Goal: Ask a question

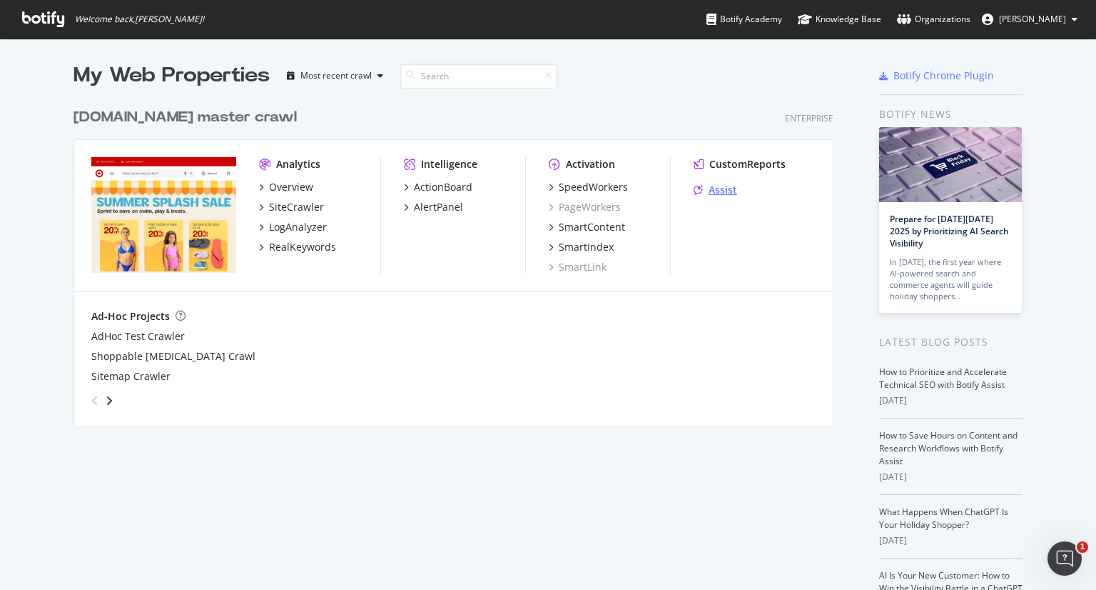
click at [714, 195] on div "Assist" at bounding box center [723, 190] width 29 height 14
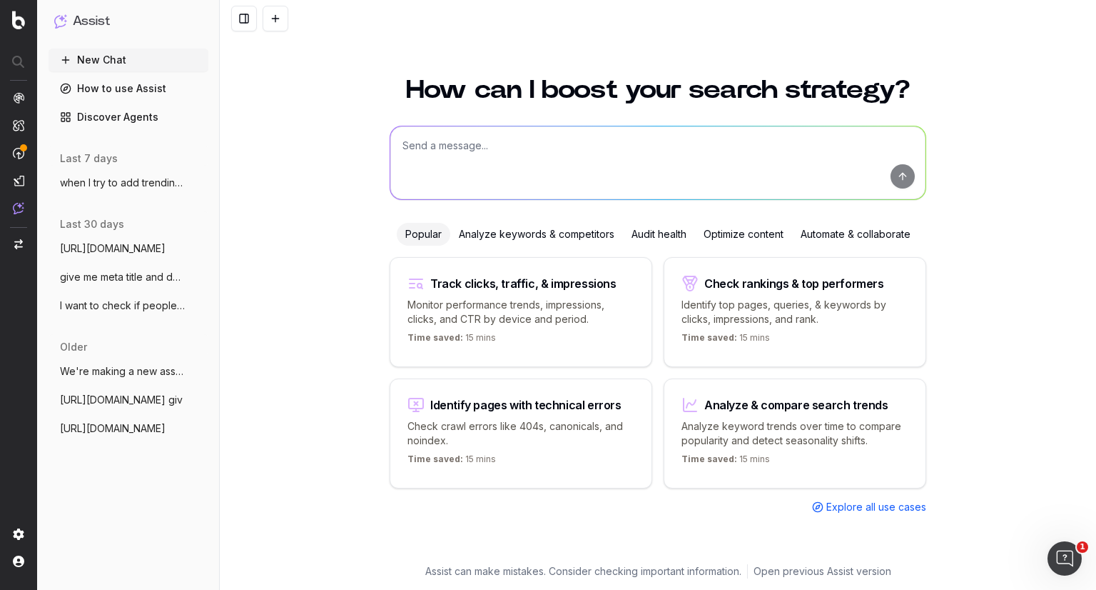
click at [570, 152] on textarea at bounding box center [657, 162] width 535 height 73
paste textarea "Starbucks Cafe Locations at Target Stores Target [URL][DOMAIN_NAME] › store-dir…"
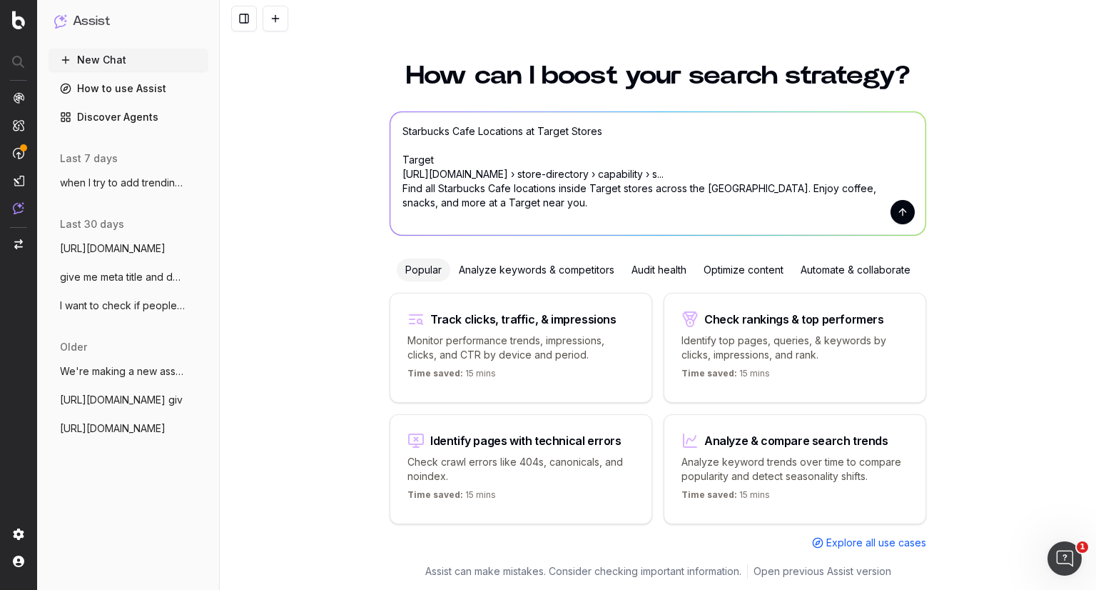
scroll to position [3, 0]
paste textarea "Starbucks Cafe Locations at Target Stores Target [URL][DOMAIN_NAME] › store-dir…"
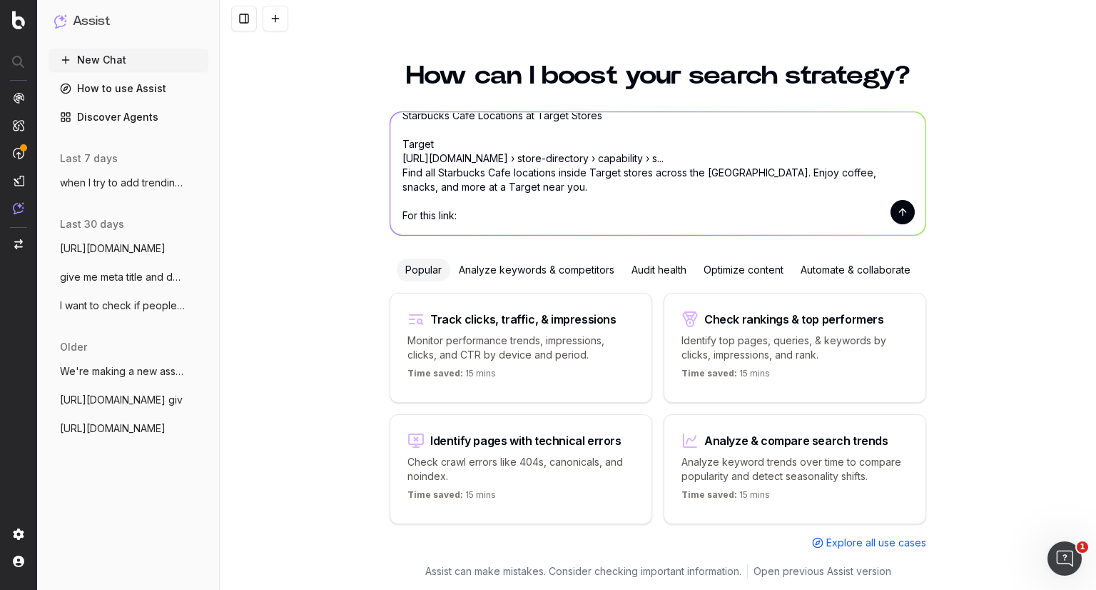
scroll to position [15, 0]
paste textarea "[URL][DOMAIN_NAME]"
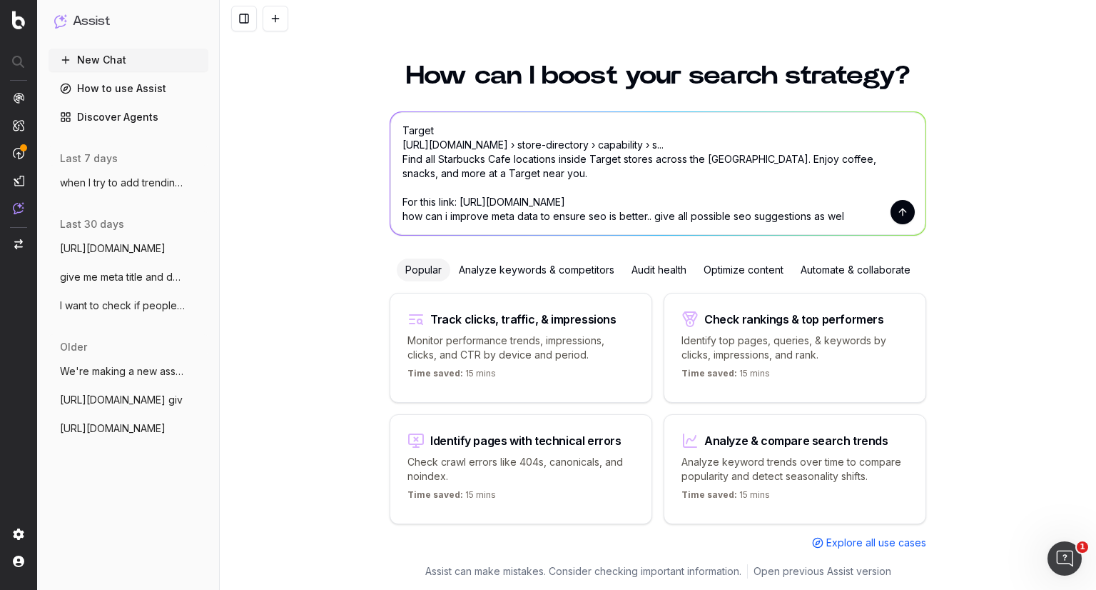
type textarea "Starbucks Cafe Locations at Target Stores Target https://www.target.com › store…"
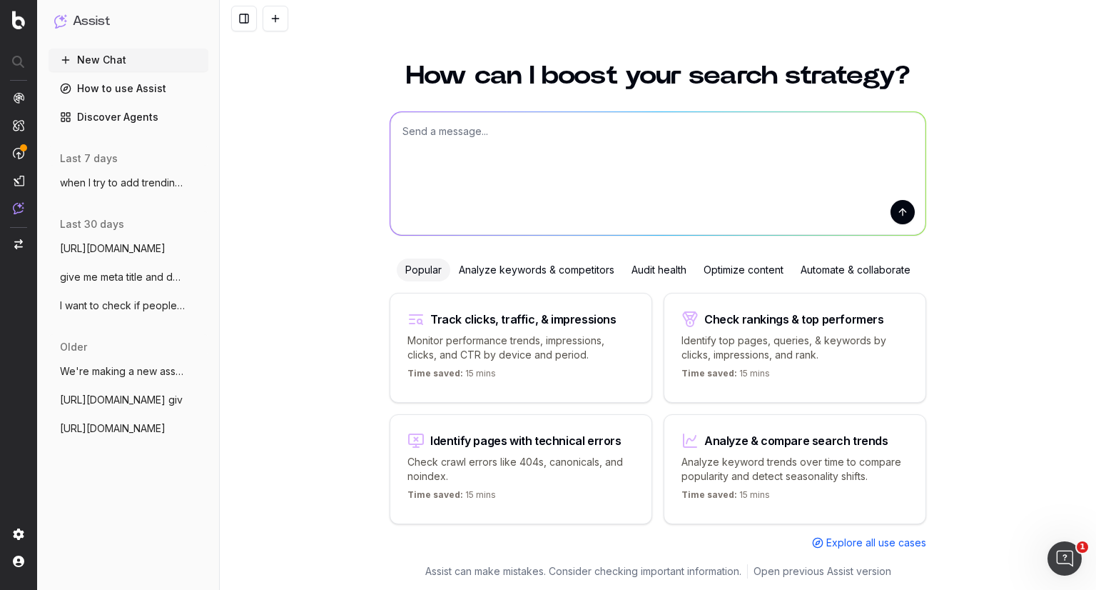
scroll to position [0, 0]
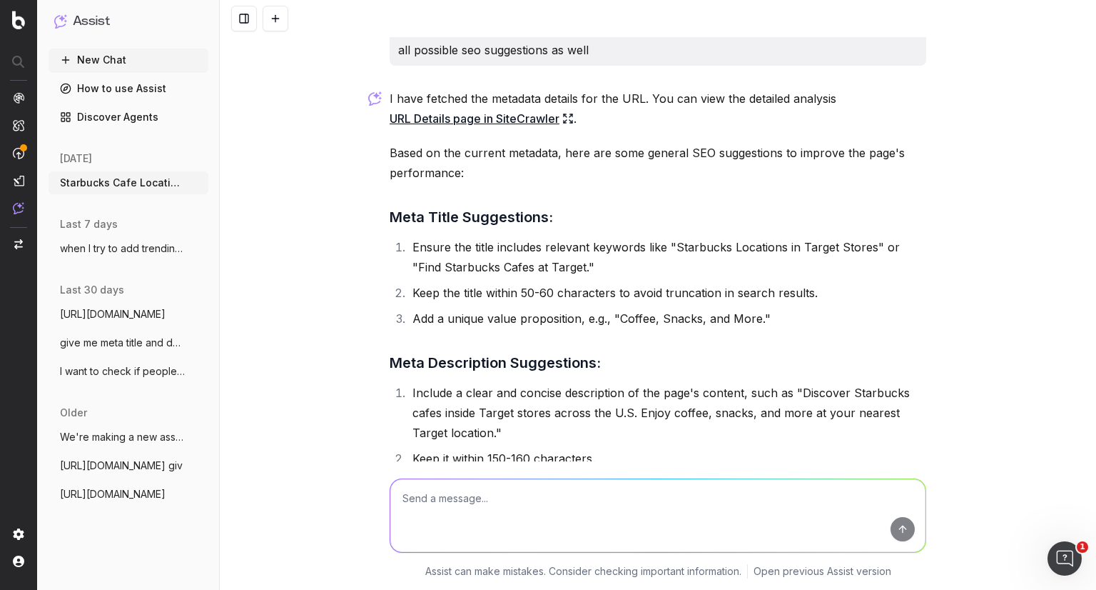
scroll to position [131, 0]
click at [671, 266] on li "Ensure the title includes relevant keywords like "Starbucks Locations in Target…" at bounding box center [667, 258] width 518 height 40
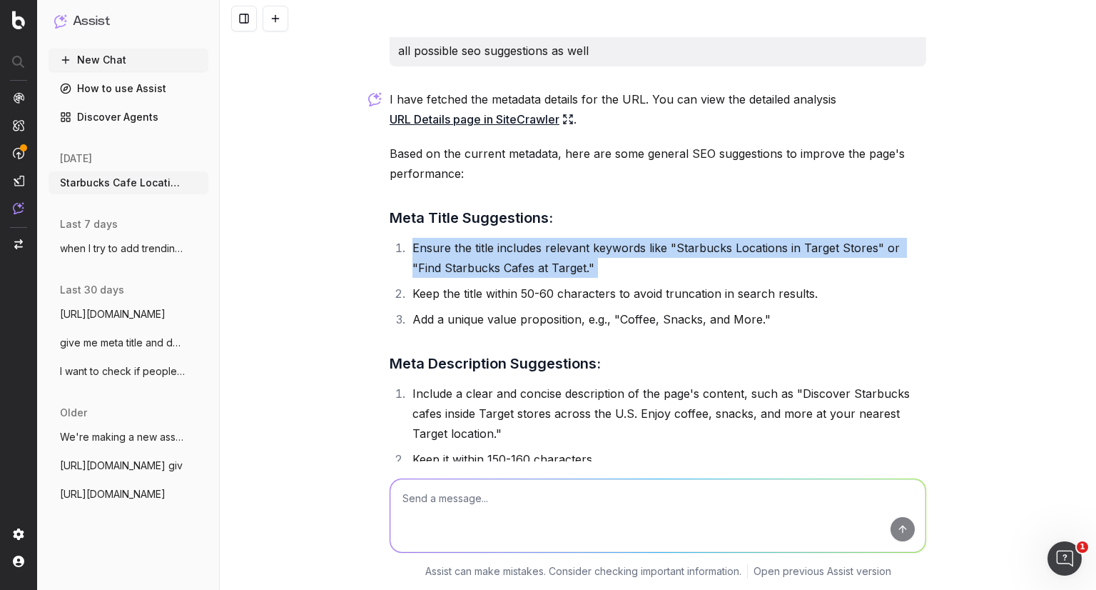
click at [671, 266] on li "Ensure the title includes relevant keywords like "Starbucks Locations in Target…" at bounding box center [667, 258] width 518 height 40
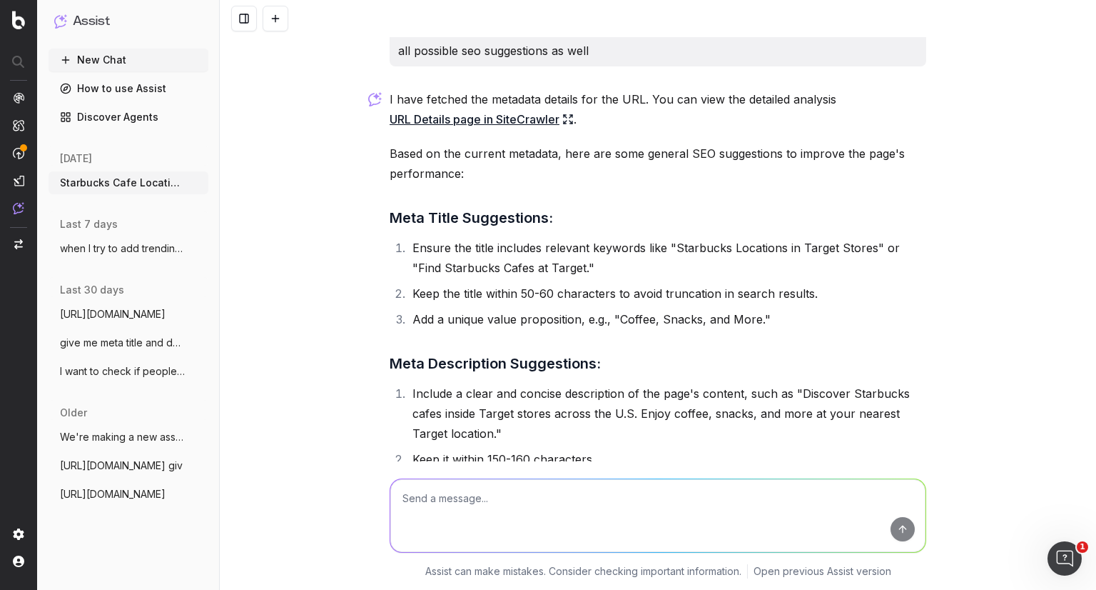
click at [570, 328] on ol "Ensure the title includes relevant keywords like "Starbucks Locations in Target…" at bounding box center [658, 283] width 537 height 91
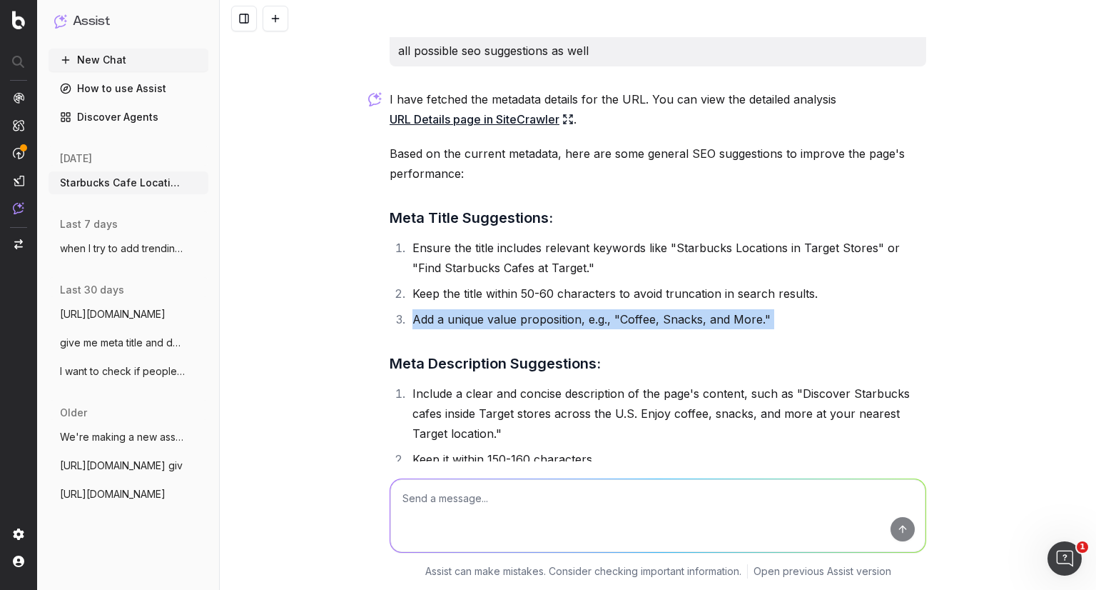
click at [570, 328] on ol "Ensure the title includes relevant keywords like "Starbucks Locations in Target…" at bounding box center [658, 283] width 537 height 91
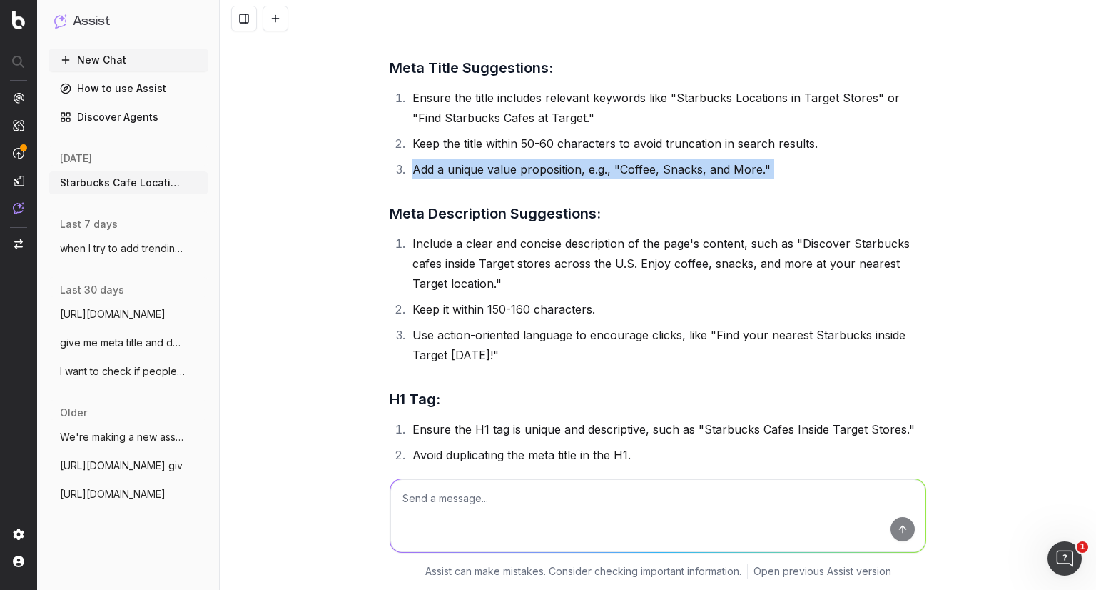
scroll to position [287, 0]
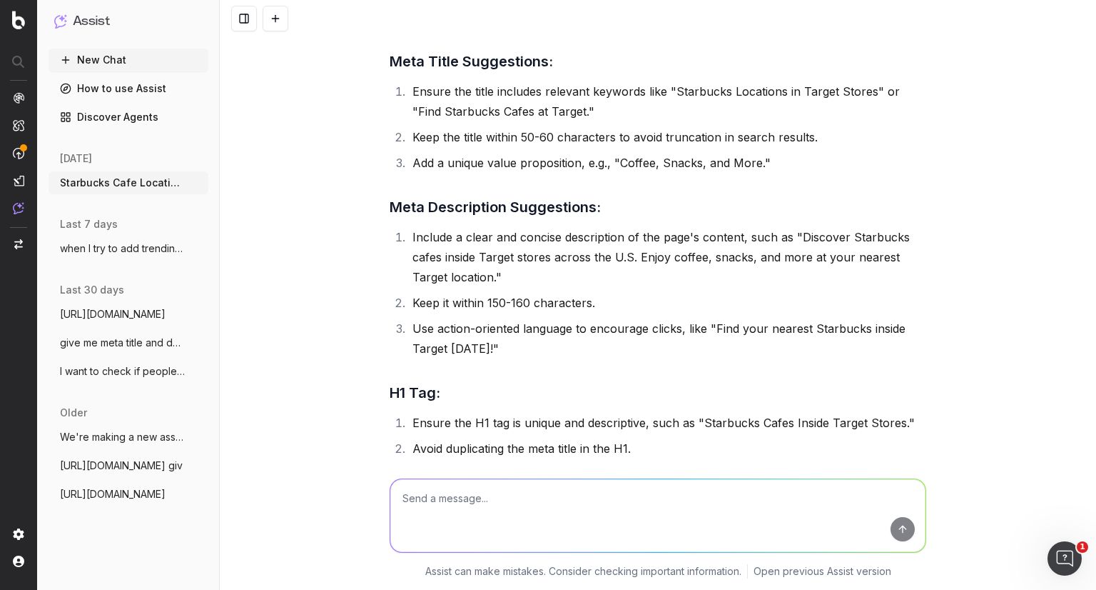
click at [570, 313] on li "Keep it within 150-160 characters." at bounding box center [667, 303] width 518 height 20
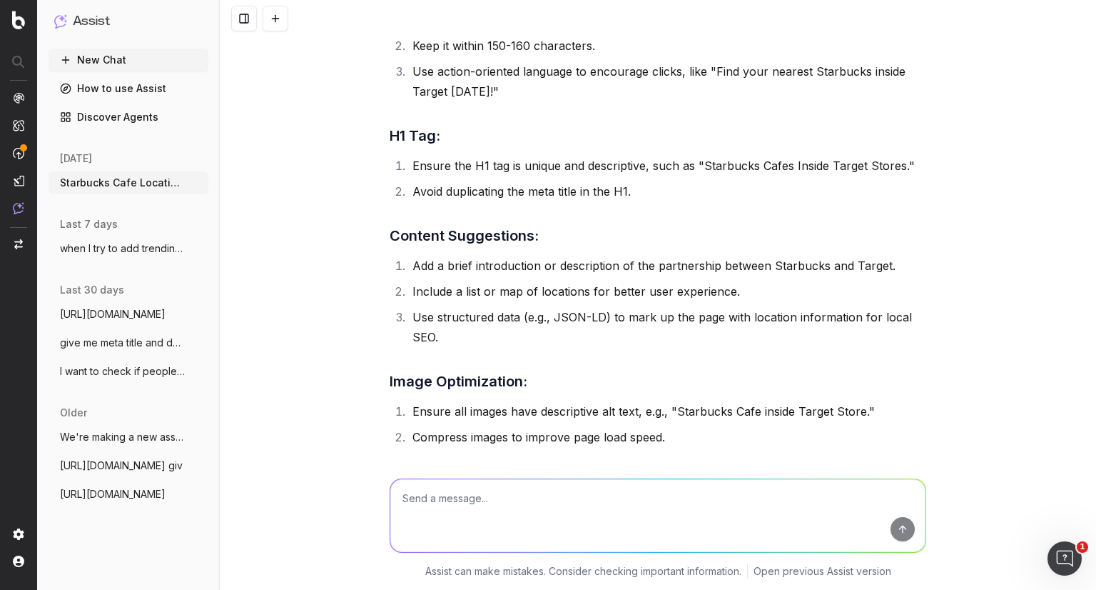
scroll to position [547, 0]
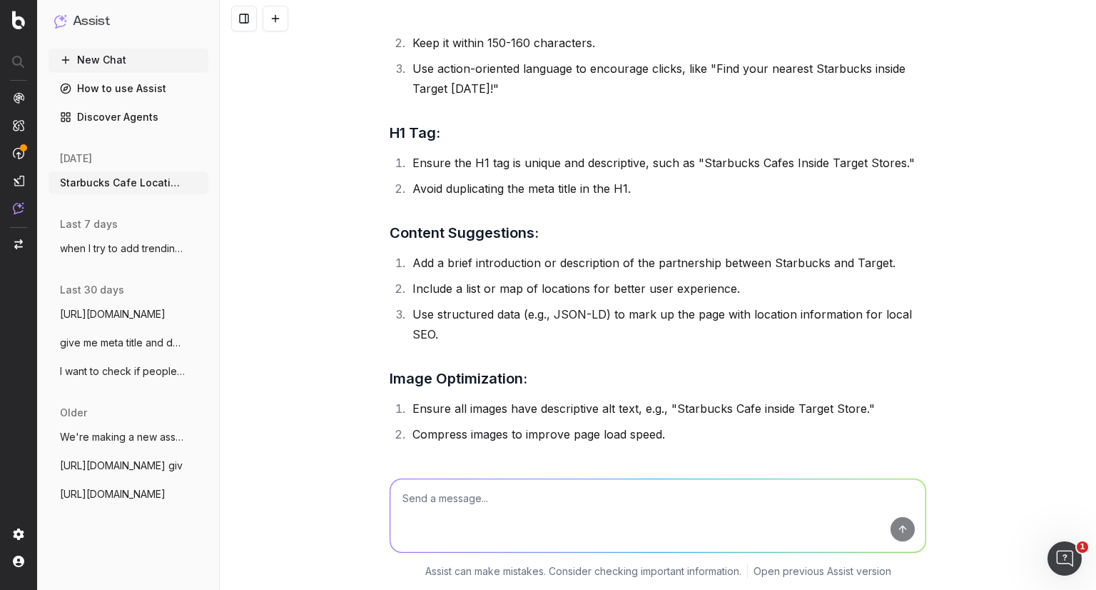
click at [556, 173] on li "Ensure the H1 tag is unique and descriptive, such as "Starbucks Cafes Inside Ta…" at bounding box center [667, 163] width 518 height 20
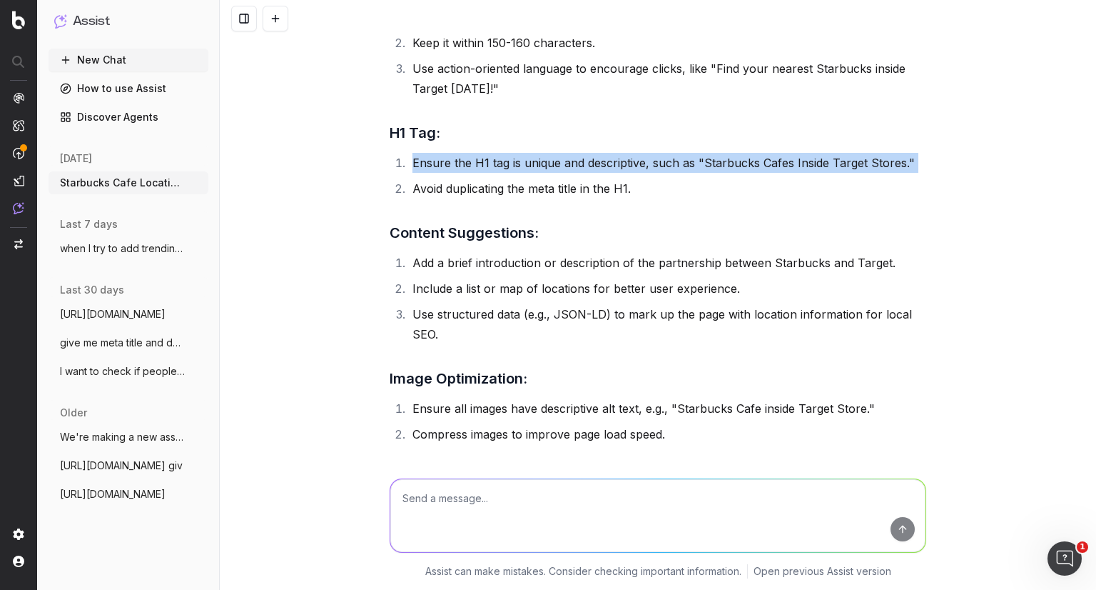
click at [556, 173] on li "Ensure the H1 tag is unique and descriptive, such as "Starbucks Cafes Inside Ta…" at bounding box center [667, 163] width 518 height 20
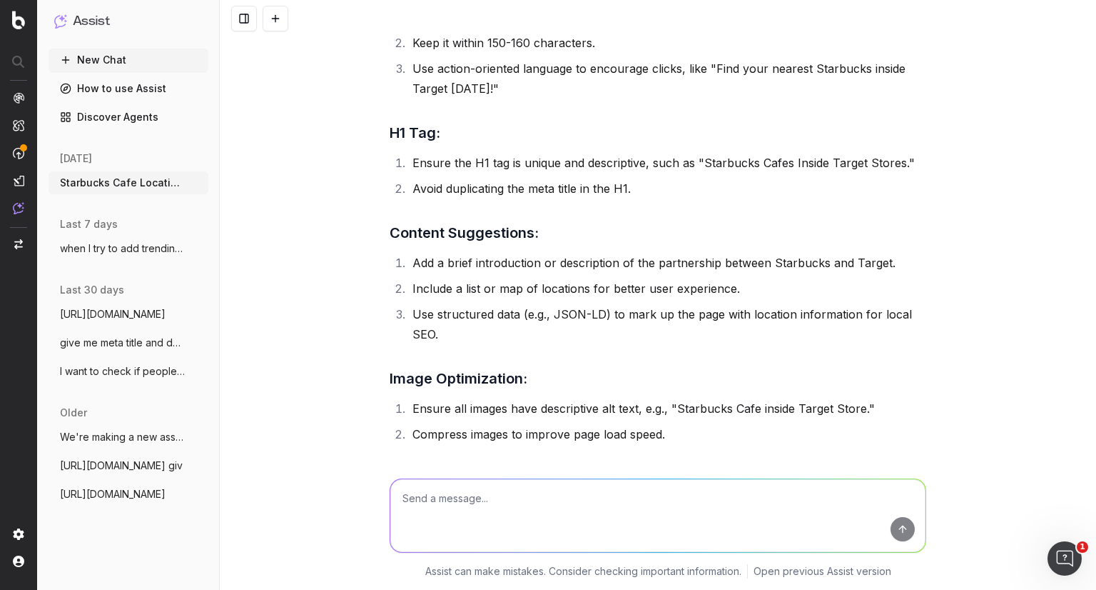
click at [889, 173] on li "Ensure the H1 tag is unique and descriptive, such as "Starbucks Cafes Inside Ta…" at bounding box center [667, 163] width 518 height 20
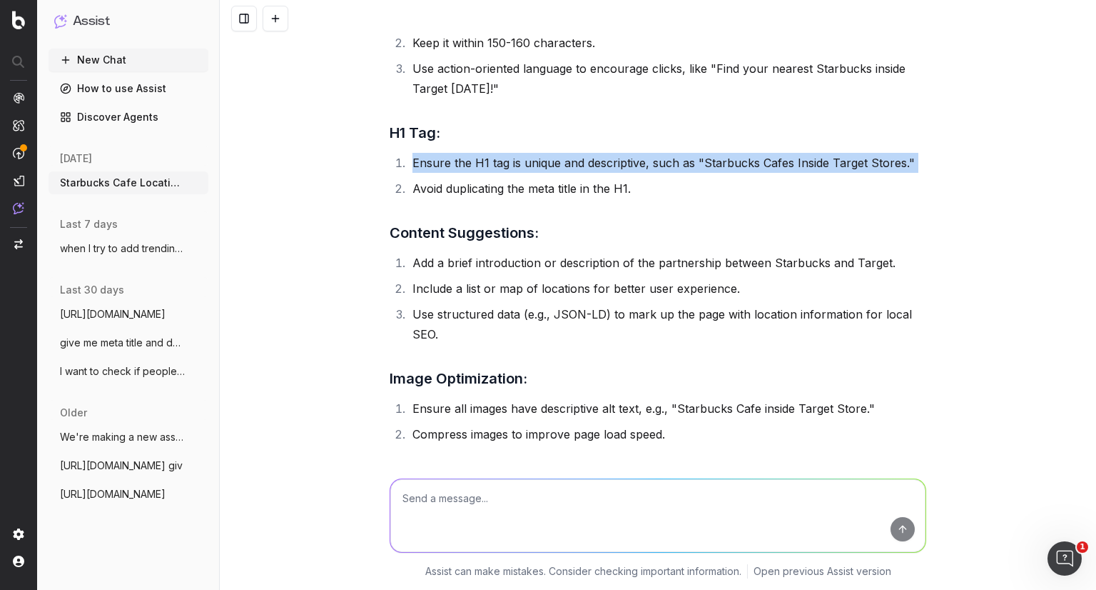
click at [889, 173] on li "Ensure the H1 tag is unique and descriptive, such as "Starbucks Cafes Inside Ta…" at bounding box center [667, 163] width 518 height 20
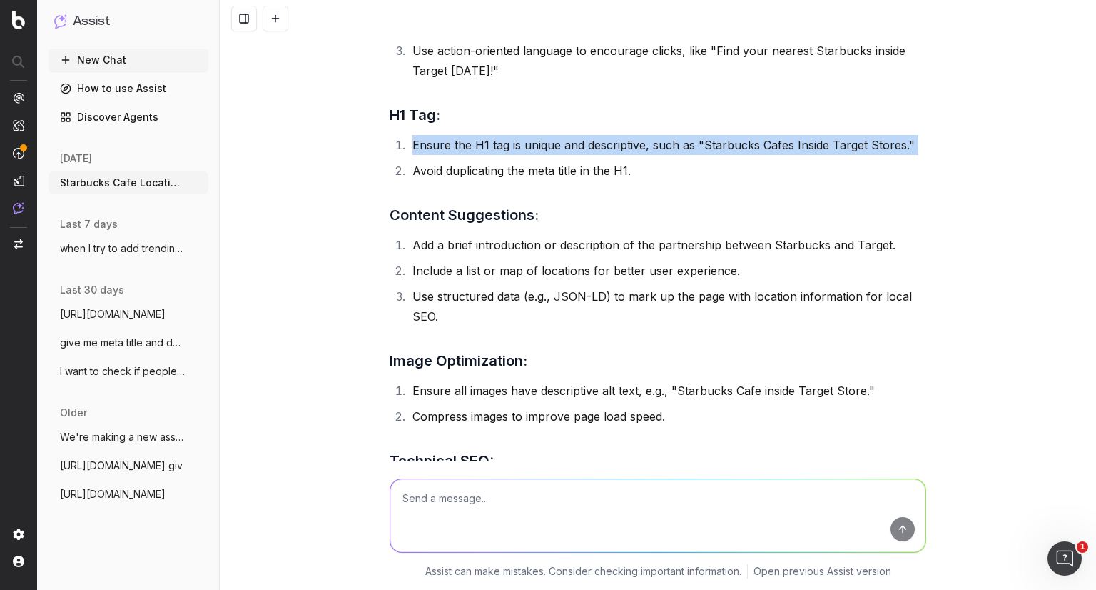
scroll to position [564, 0]
click at [14, 16] on img at bounding box center [18, 20] width 13 height 19
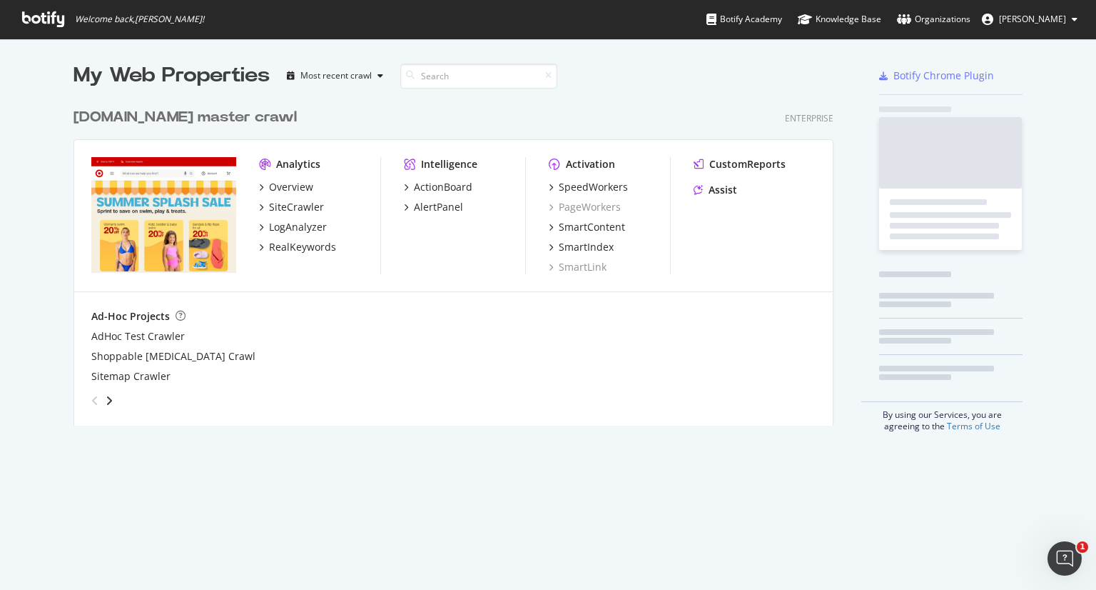
scroll to position [324, 761]
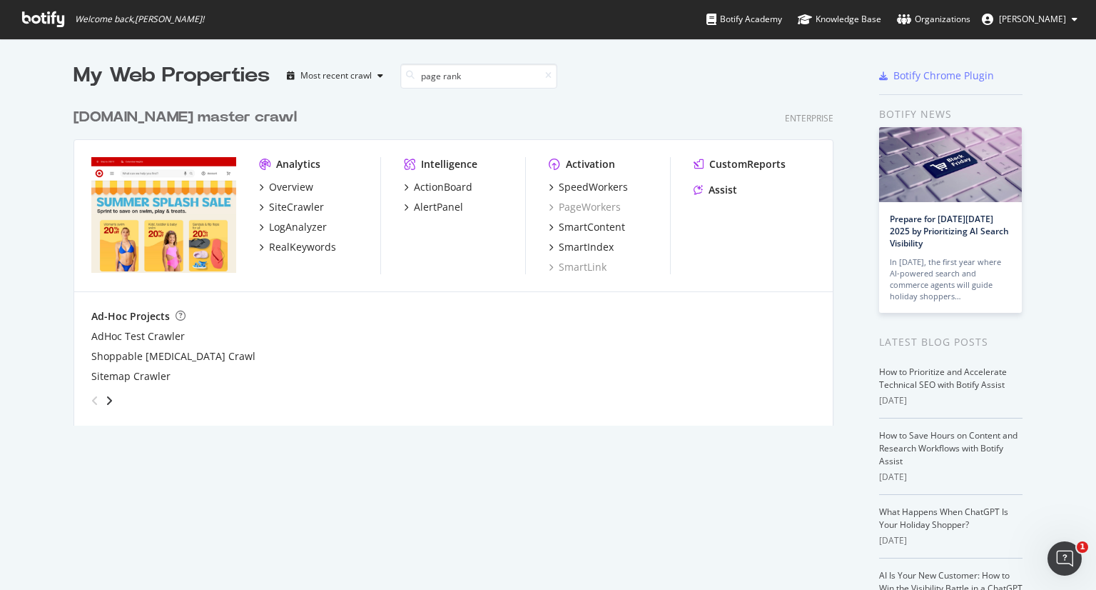
type input "page rank"
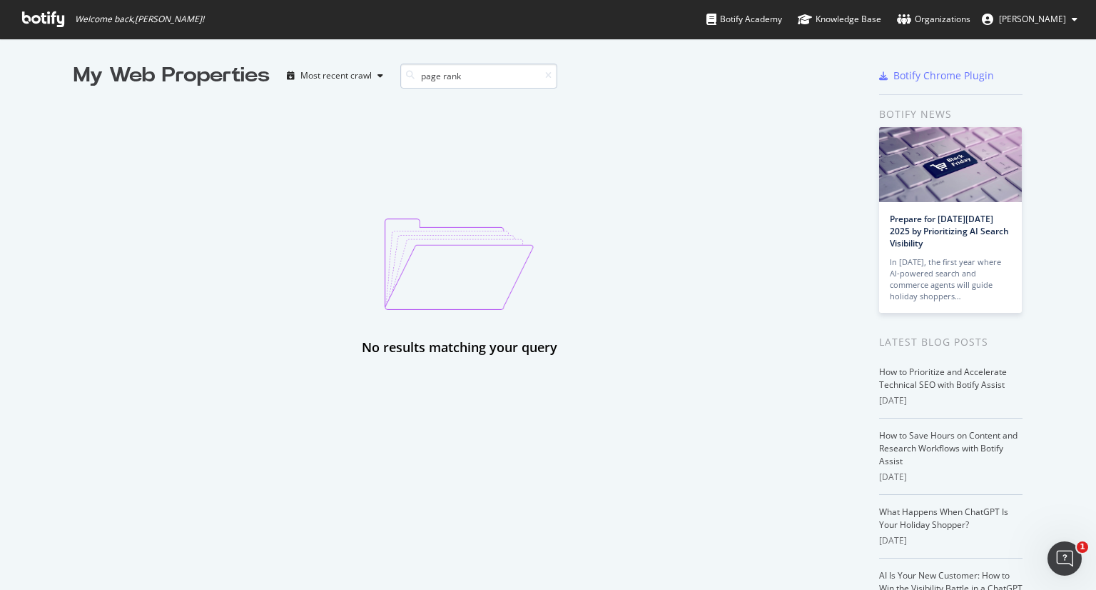
click at [460, 81] on input "page rank" at bounding box center [478, 76] width 157 height 25
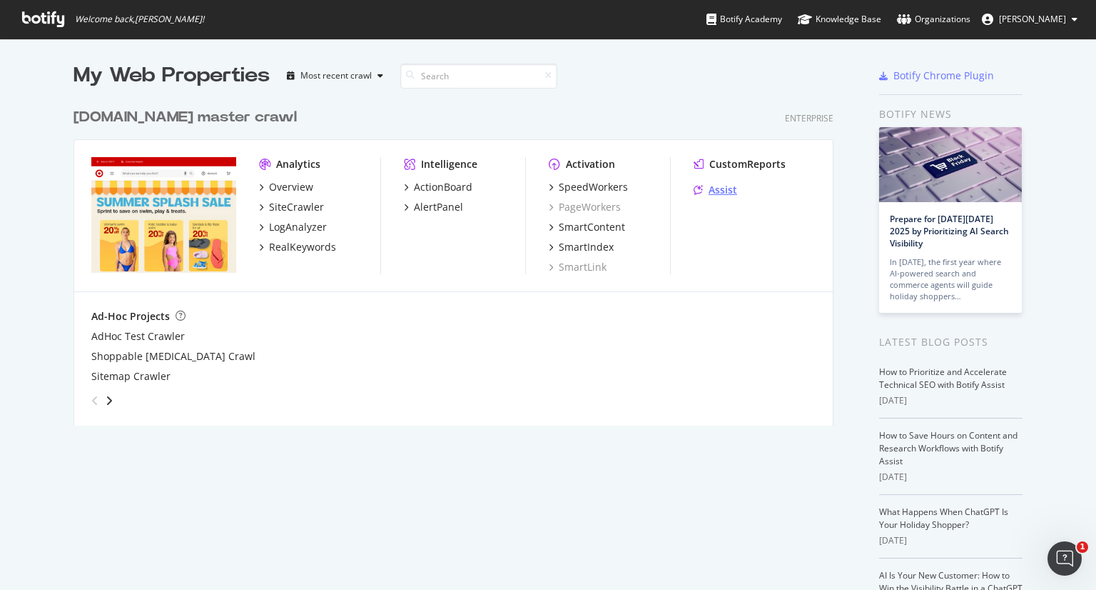
click at [713, 183] on div "Assist" at bounding box center [723, 190] width 29 height 14
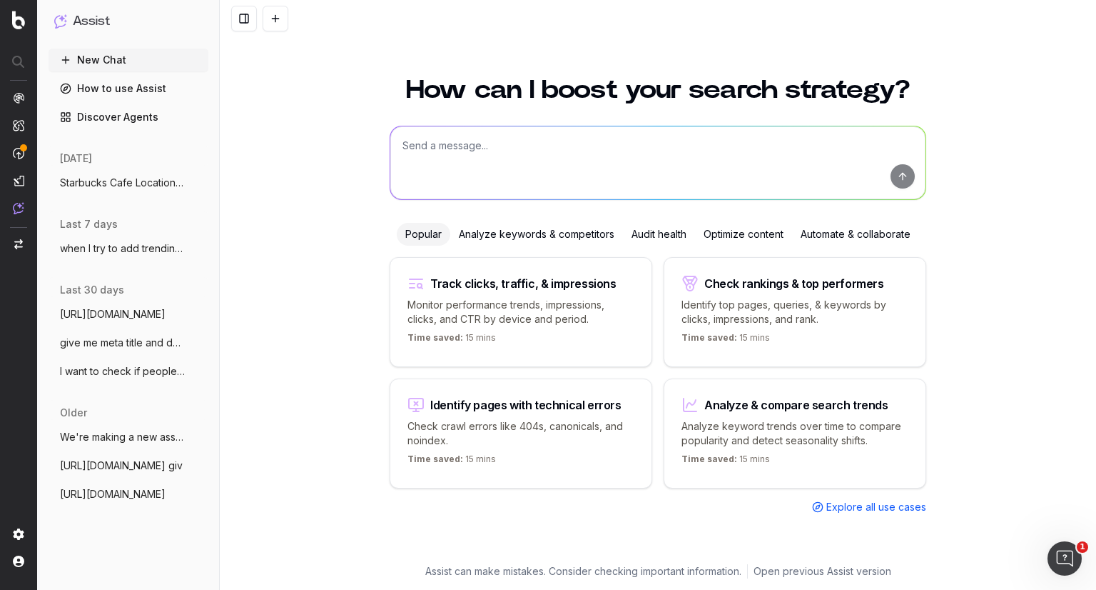
click at [577, 158] on textarea at bounding box center [657, 162] width 535 height 73
type textarea "how to check if page rank has improved or not on botify"
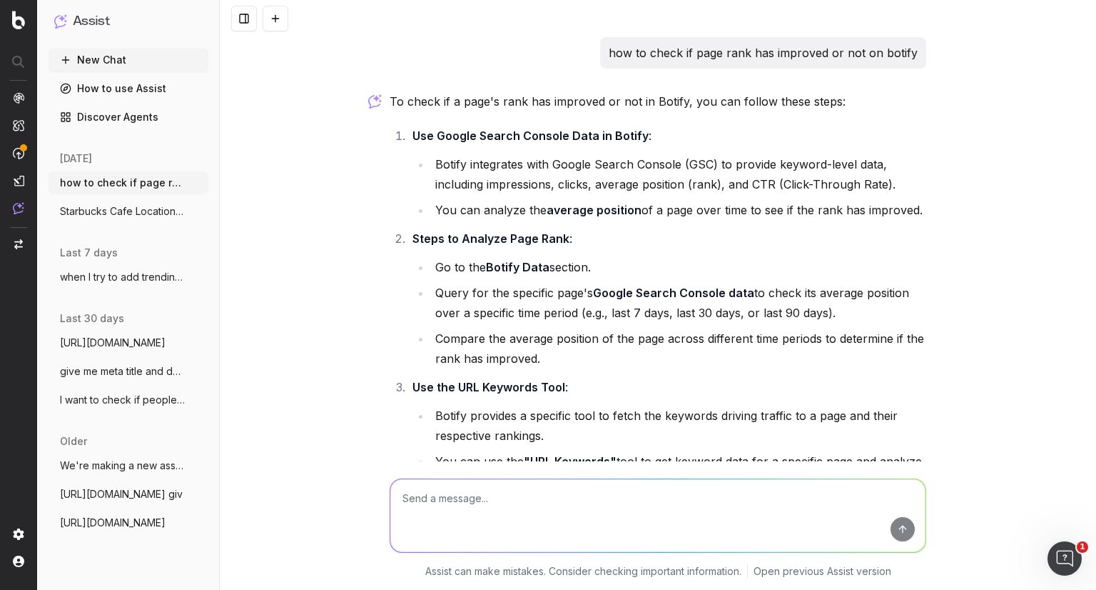
click at [562, 132] on strong "Use Google Search Console Data in Botify" at bounding box center [531, 135] width 236 height 14
click at [123, 210] on span "Starbucks Cafe Locations at [GEOGRAPHIC_DATA]" at bounding box center [123, 211] width 126 height 14
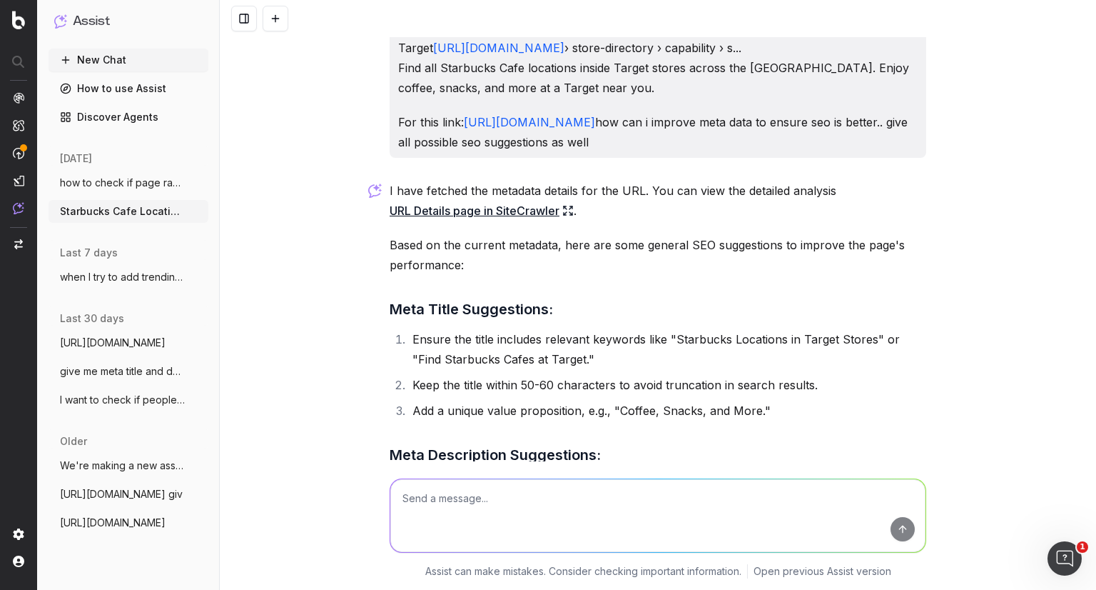
scroll to position [40, 0]
click at [543, 220] on link "URL Details page in SiteCrawler" at bounding box center [482, 210] width 184 height 20
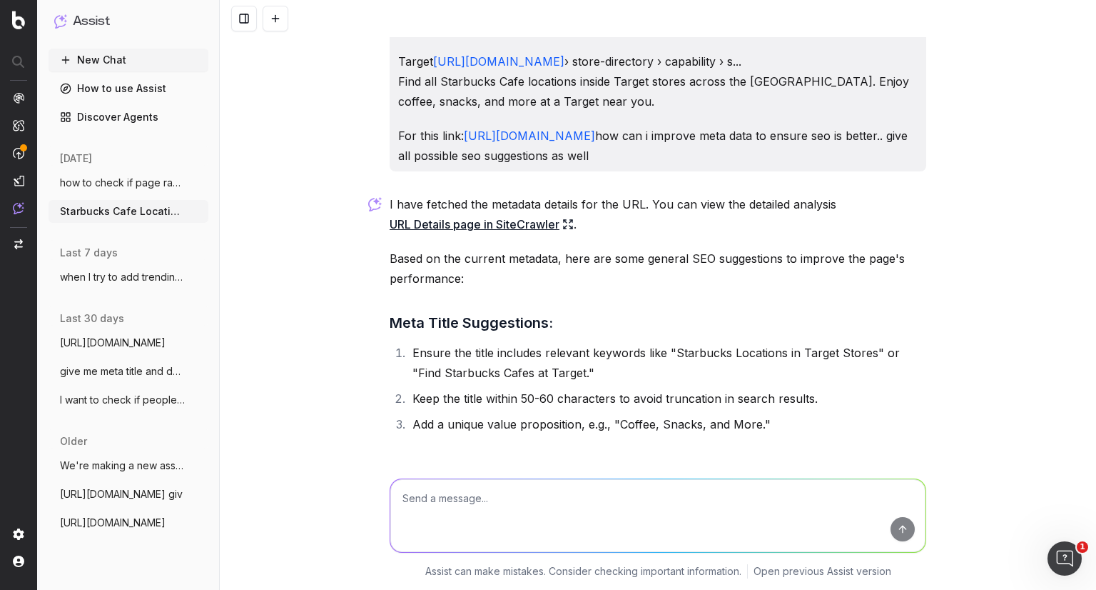
scroll to position [24, 0]
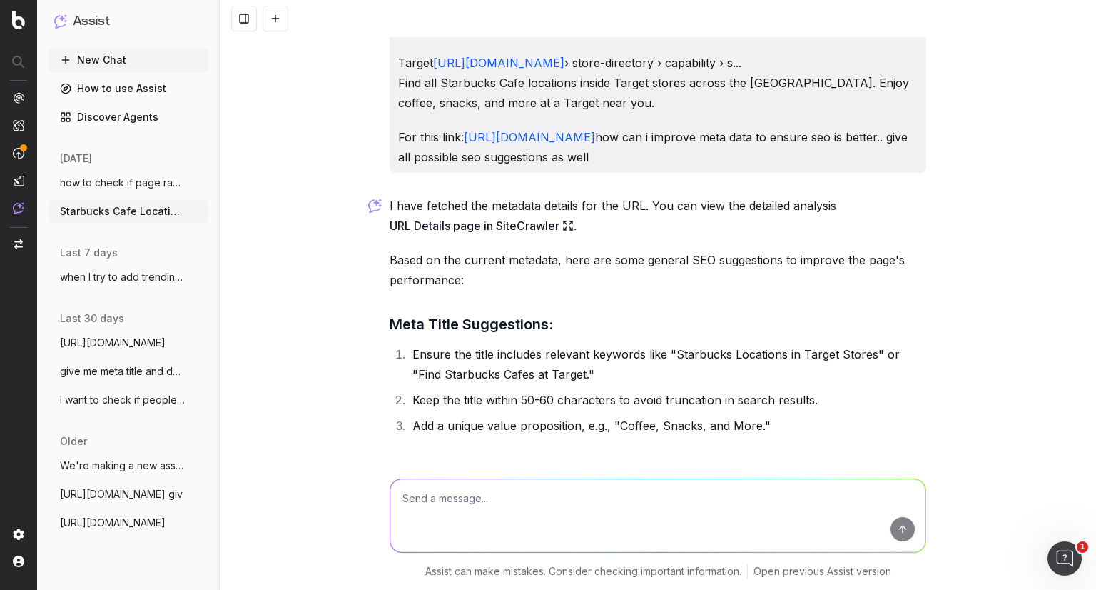
drag, startPoint x: 879, startPoint y: 158, endPoint x: 463, endPoint y: 145, distance: 416.3
click at [463, 145] on div "Starbucks Cafe Locations at Target Stores Target https://www.target.com › store…" at bounding box center [658, 93] width 537 height 160
copy link "[URL][DOMAIN_NAME]"
click at [513, 167] on p "For this link: https://www.target.com/store-locator/store-directory/capability/…" at bounding box center [658, 147] width 520 height 40
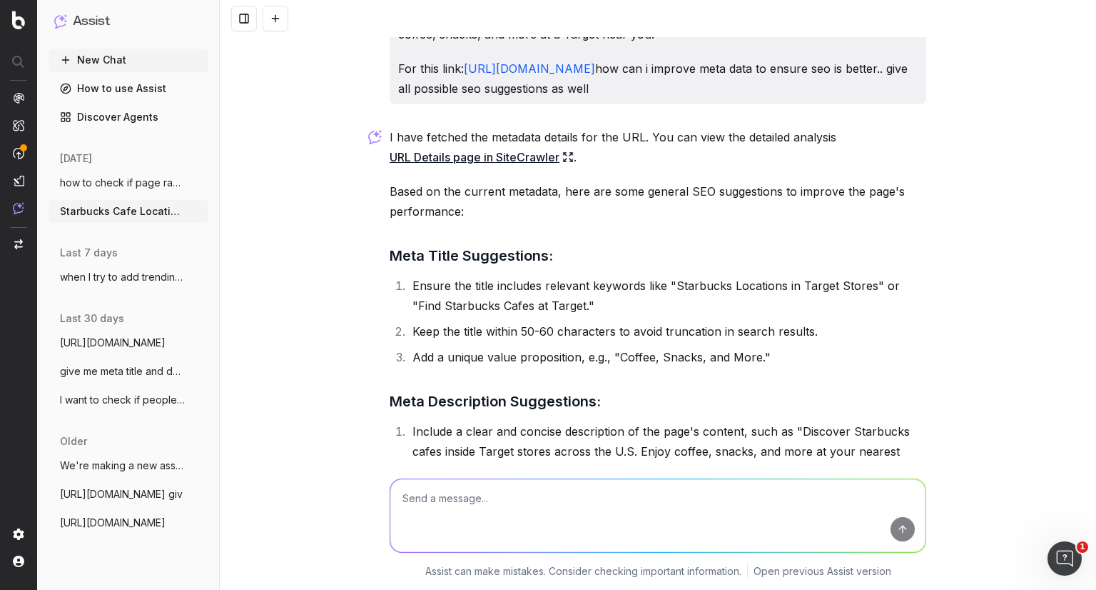
scroll to position [108, 0]
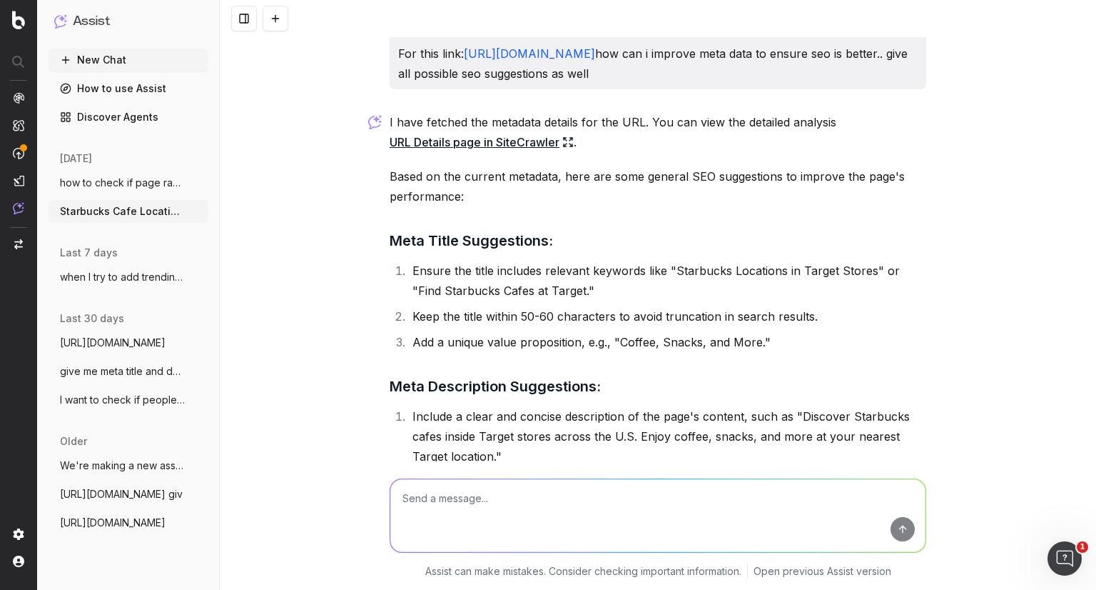
click at [596, 499] on textarea at bounding box center [657, 515] width 535 height 73
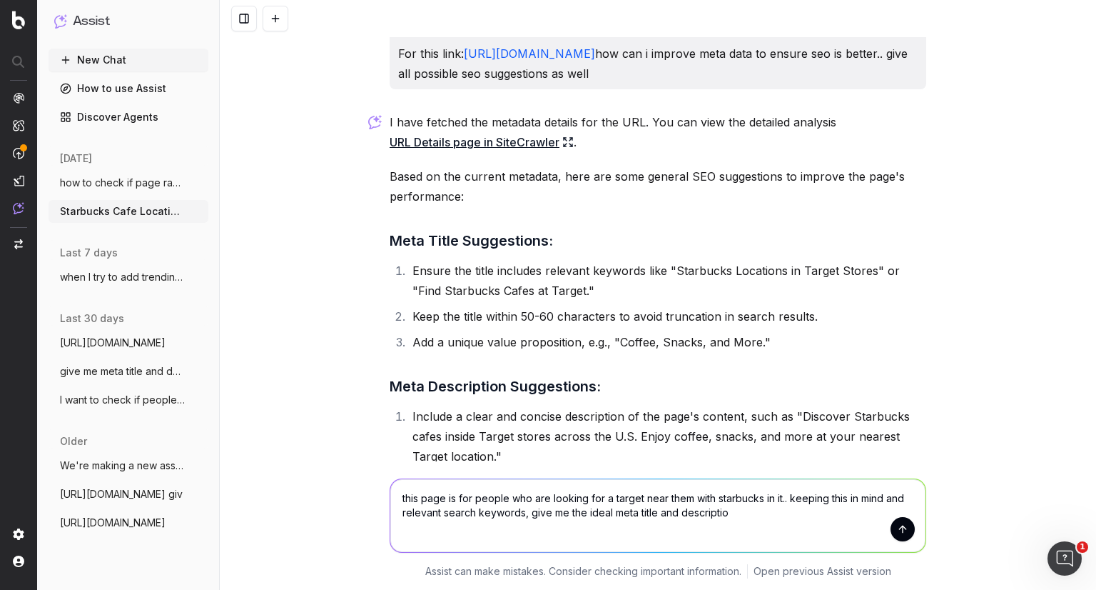
type textarea "this page is for people who are looking for a target near them with starbucks i…"
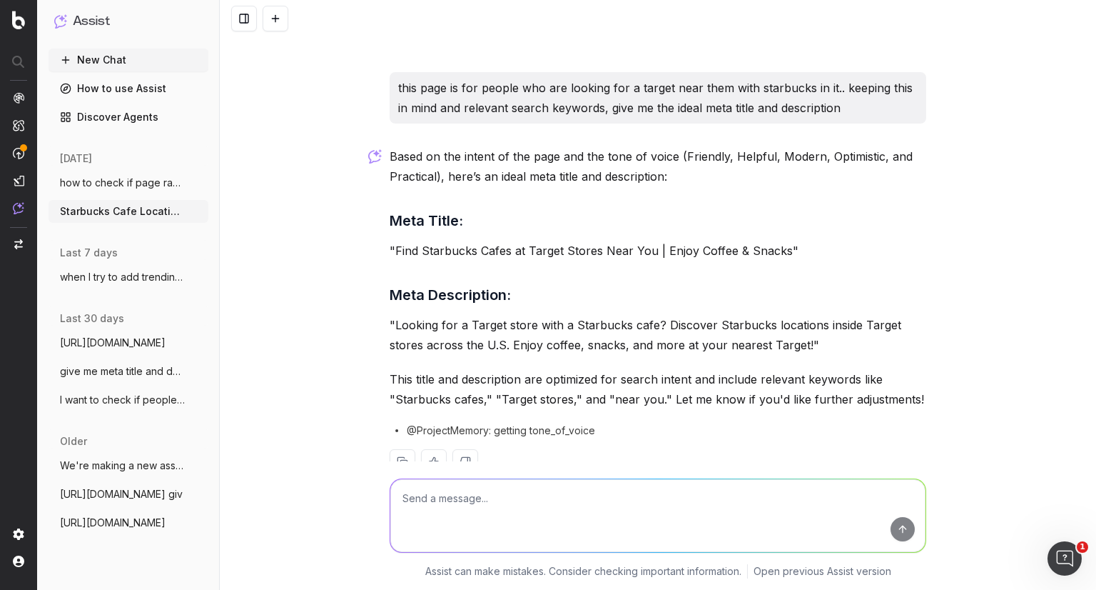
scroll to position [1523, 0]
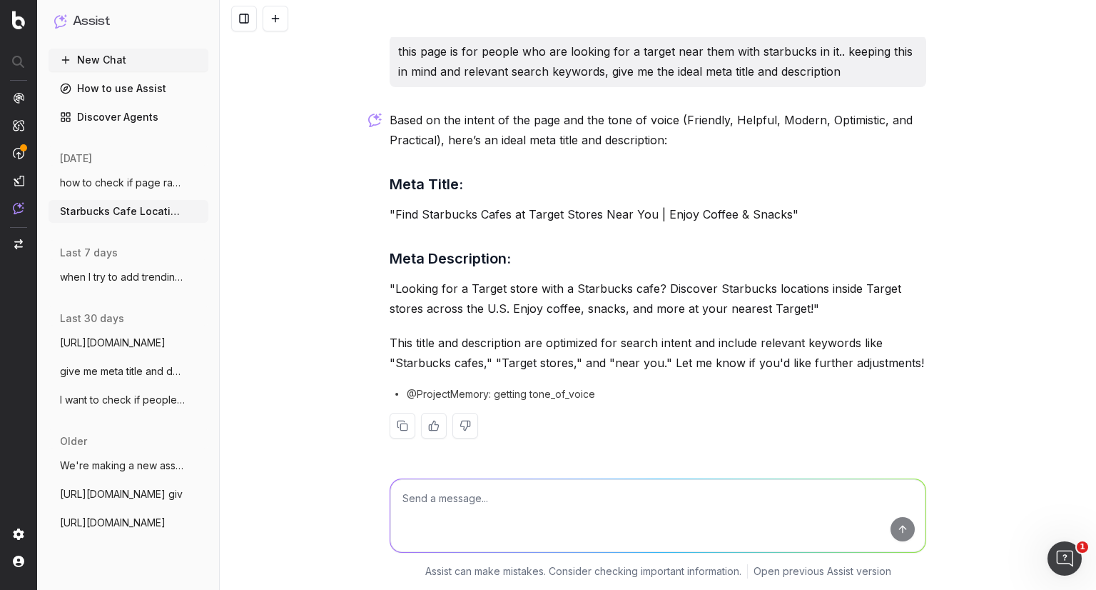
click at [752, 503] on textarea at bounding box center [657, 515] width 535 height 73
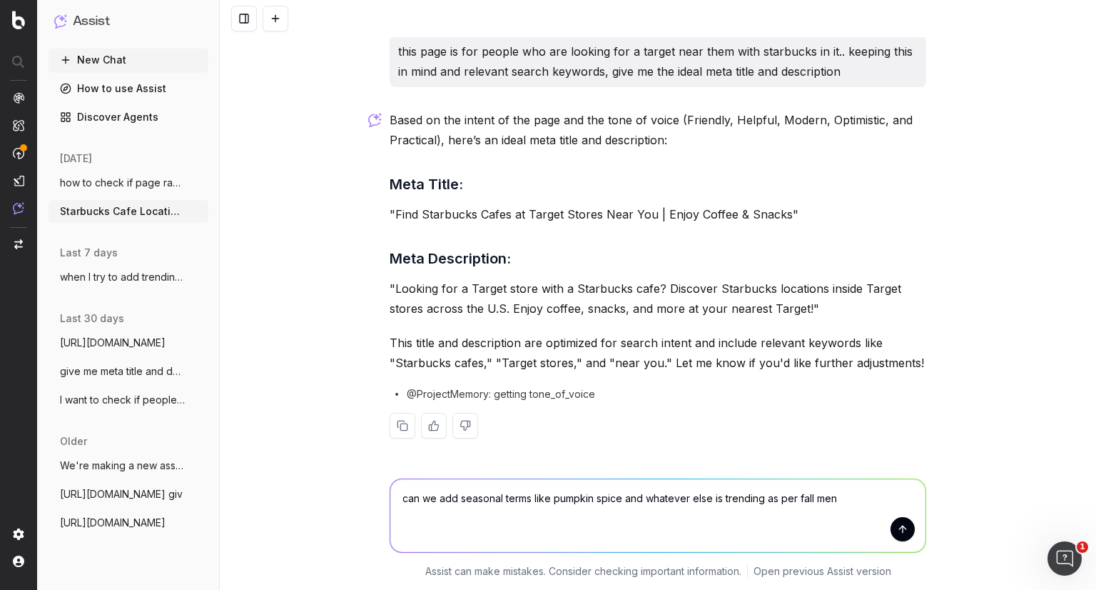
type textarea "can we add seasonal terms like pumpkin spice and whatever else is trending as p…"
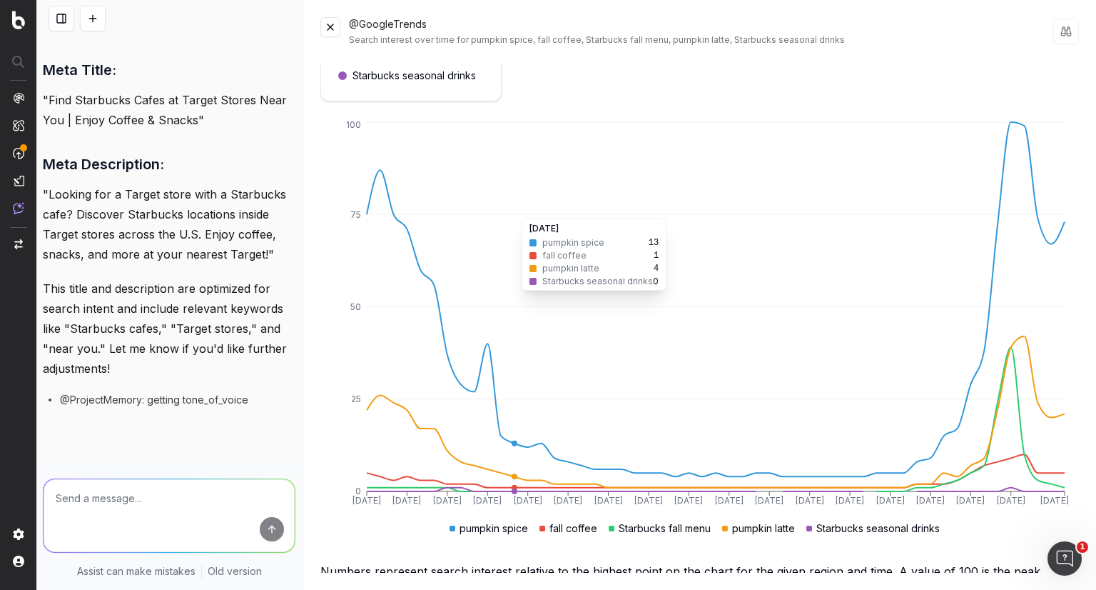
scroll to position [0, 0]
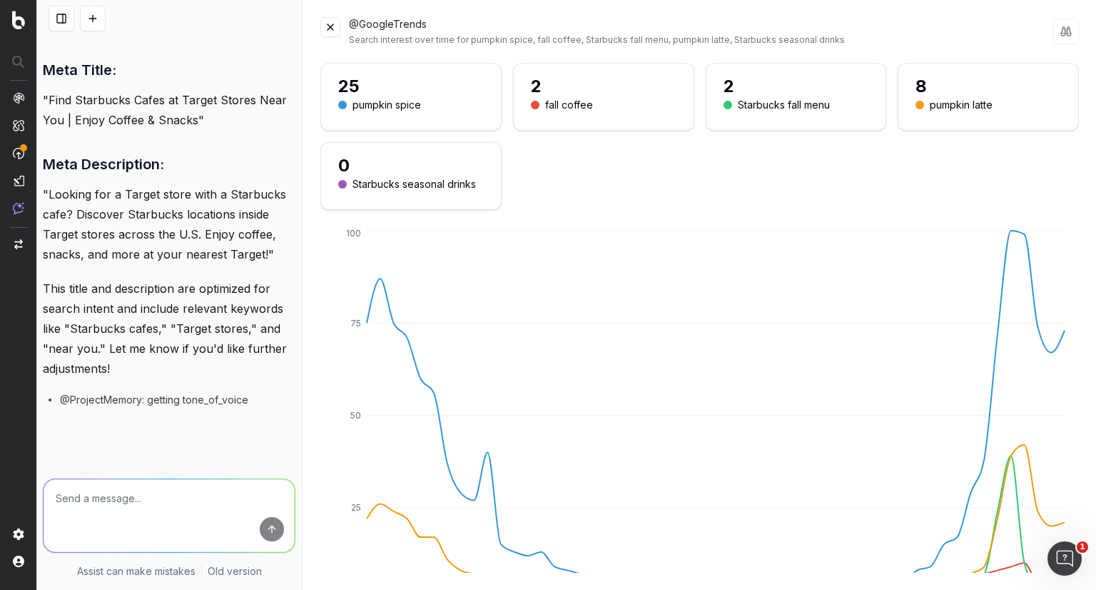
click at [330, 29] on button at bounding box center [330, 27] width 20 height 20
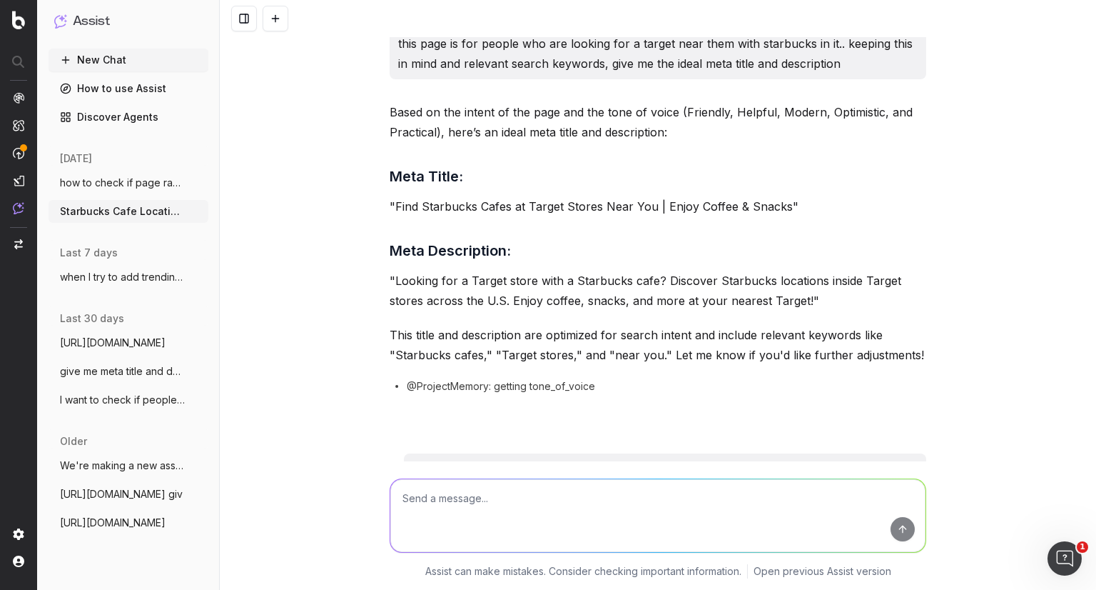
scroll to position [1529, 0]
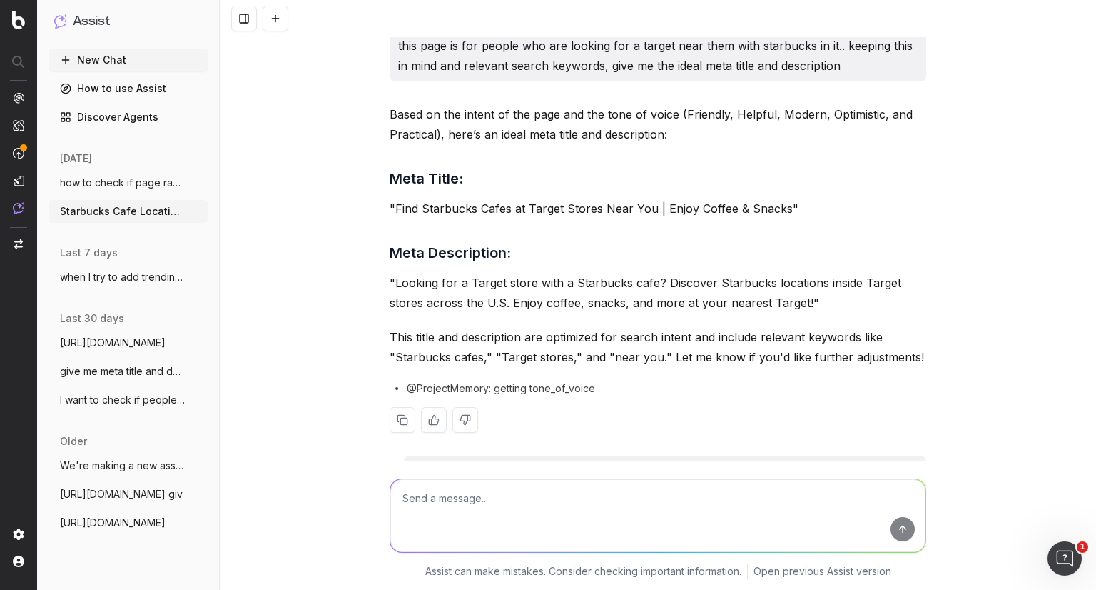
click at [497, 202] on p ""Find Starbucks Cafes at Target Stores Near You | Enjoy Coffee & Snacks"" at bounding box center [658, 208] width 537 height 20
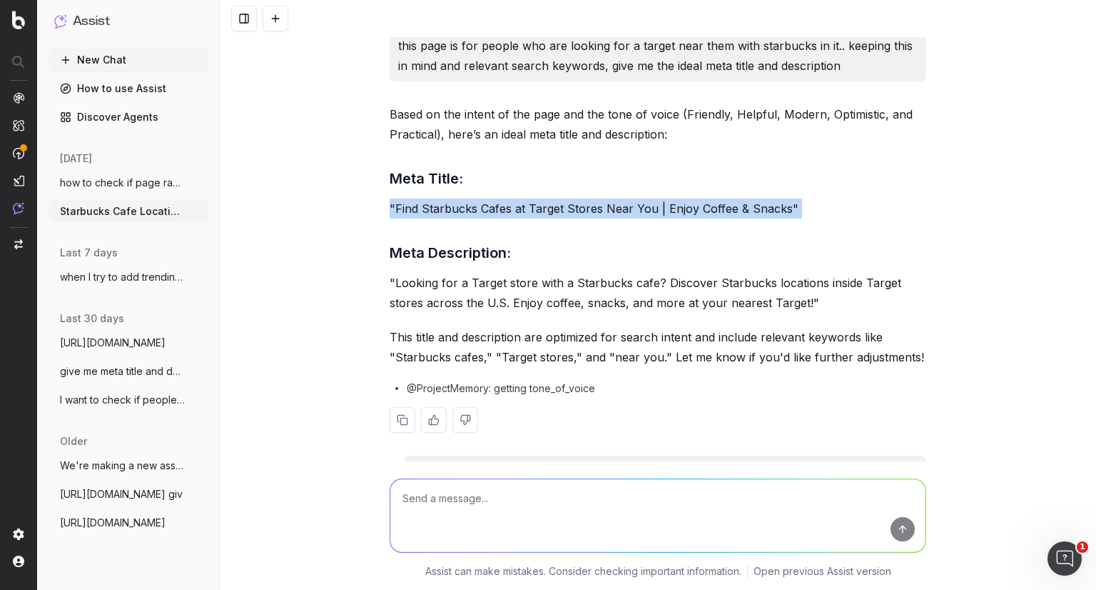
click at [497, 202] on p ""Find Starbucks Cafes at Target Stores Near You | Enjoy Coffee & Snacks"" at bounding box center [658, 208] width 537 height 20
copy p ""Find Starbucks Cafes at Target Stores Near You | Enjoy Coffee & Snacks""
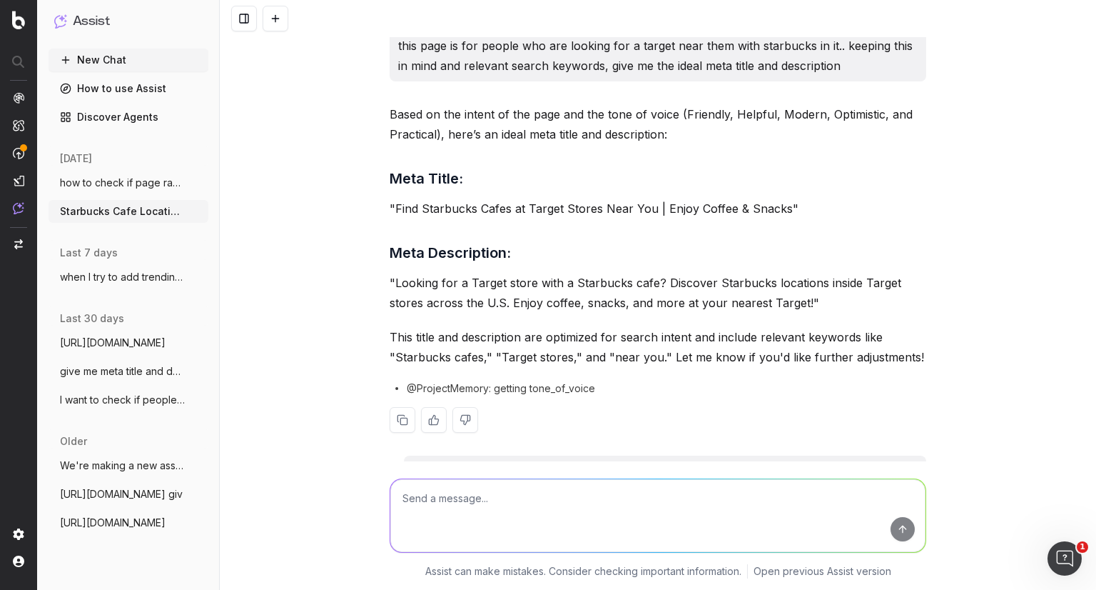
click at [560, 303] on p ""Looking for a Target store with a Starbucks cafe? Discover Starbucks locations…" at bounding box center [658, 293] width 537 height 40
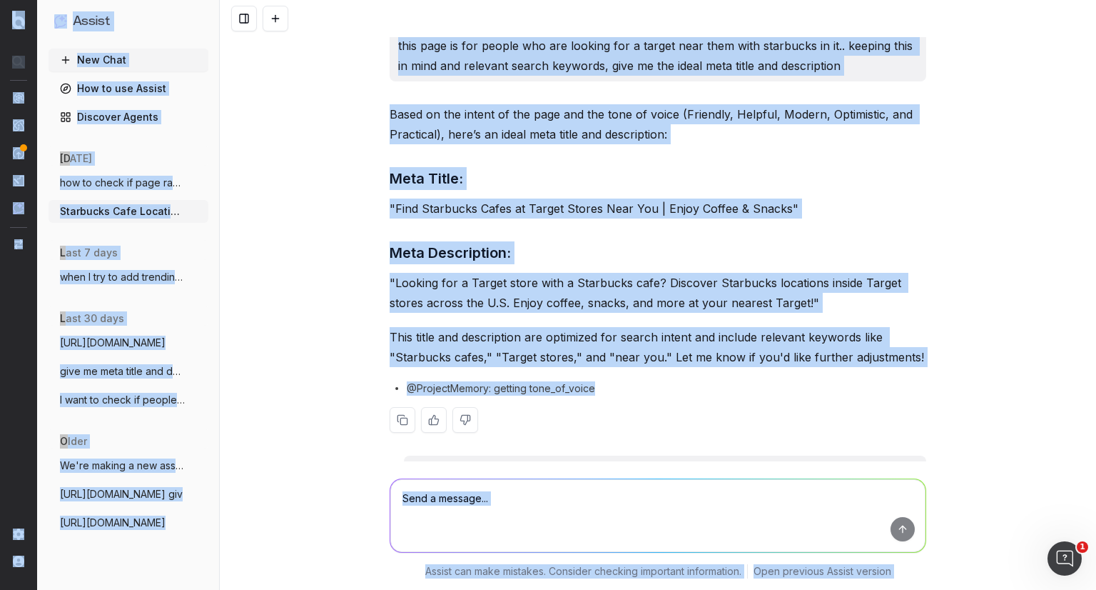
click at [560, 303] on p ""Looking for a Target store with a Starbucks cafe? Discover Starbucks locations…" at bounding box center [658, 293] width 537 height 40
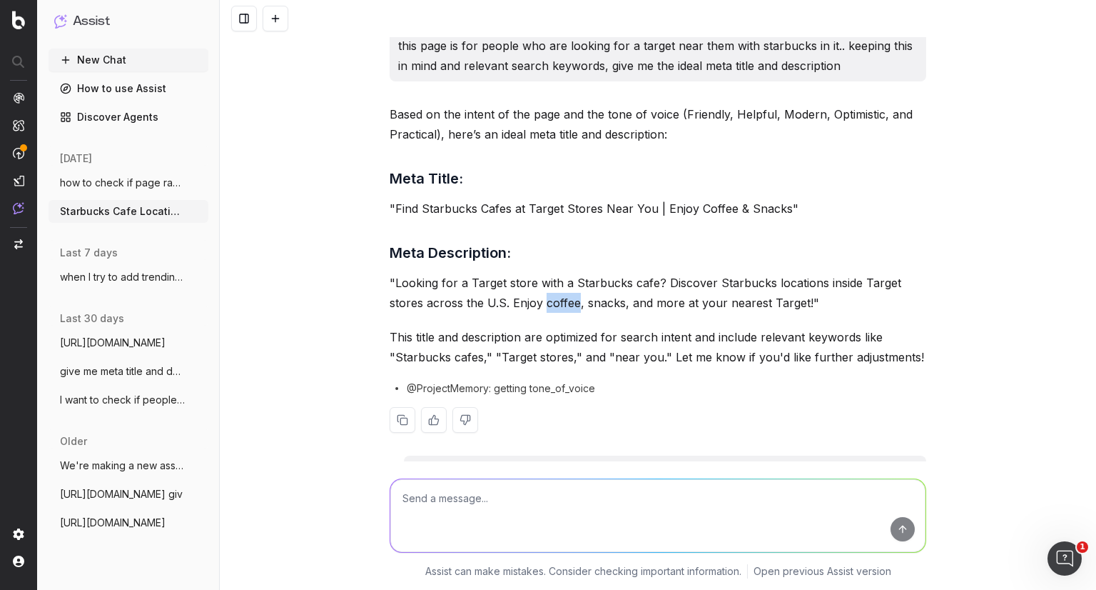
click at [560, 303] on p ""Looking for a Target store with a Starbucks cafe? Discover Starbucks locations…" at bounding box center [658, 293] width 537 height 40
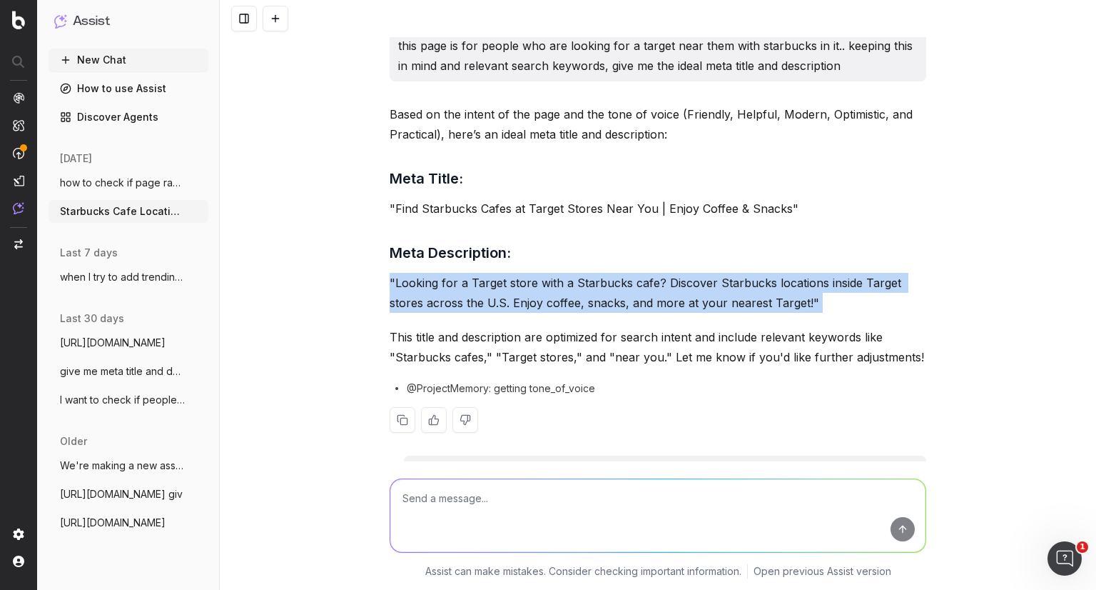
click at [560, 303] on p ""Looking for a Target store with a Starbucks cafe? Discover Starbucks locations…" at bounding box center [658, 293] width 537 height 40
copy p ""Looking for a Target store with a Starbucks cafe? Discover Starbucks locations…"
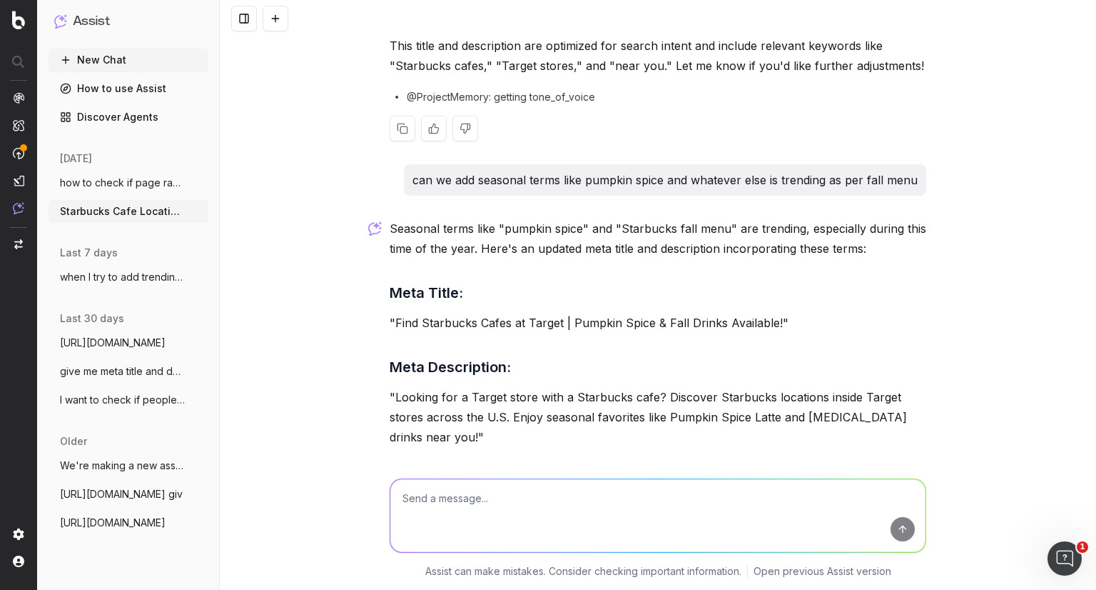
scroll to position [1951, 0]
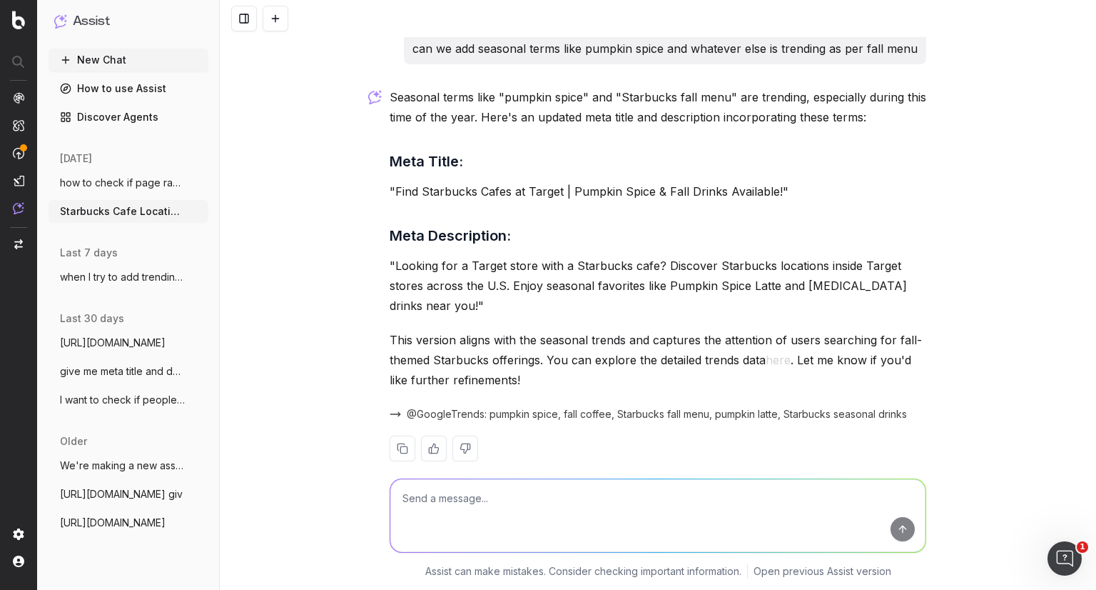
click at [470, 189] on p ""Find Starbucks Cafes at Target | Pumpkin Spice & Fall Drinks Available!"" at bounding box center [658, 191] width 537 height 20
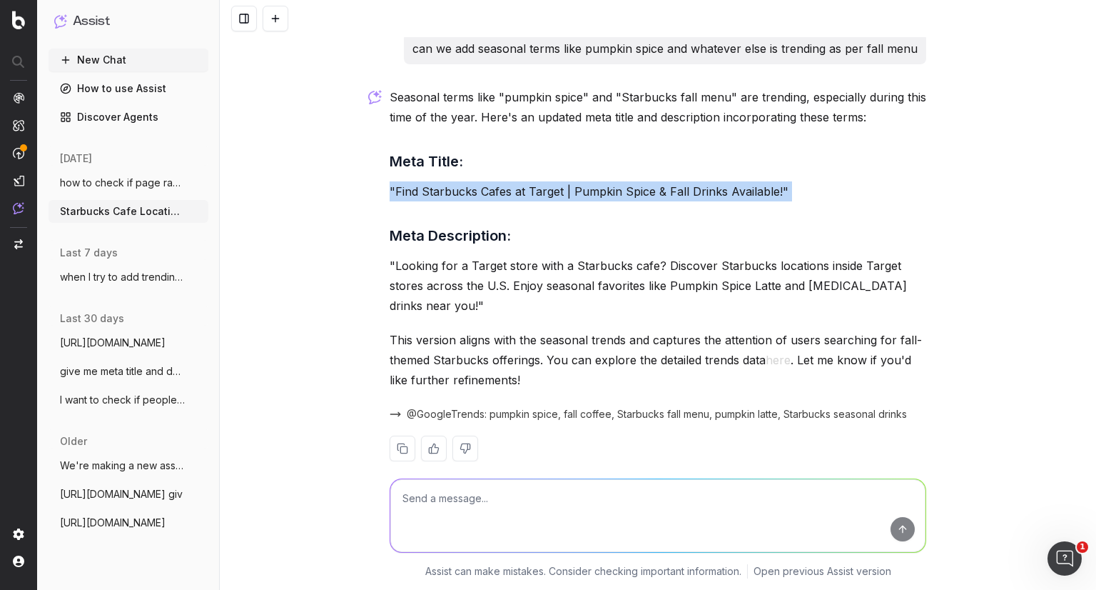
click at [470, 189] on p ""Find Starbucks Cafes at Target | Pumpkin Spice & Fall Drinks Available!"" at bounding box center [658, 191] width 537 height 20
copy p ""Find Starbucks Cafes at Target | Pumpkin Spice & Fall Drinks Available!""
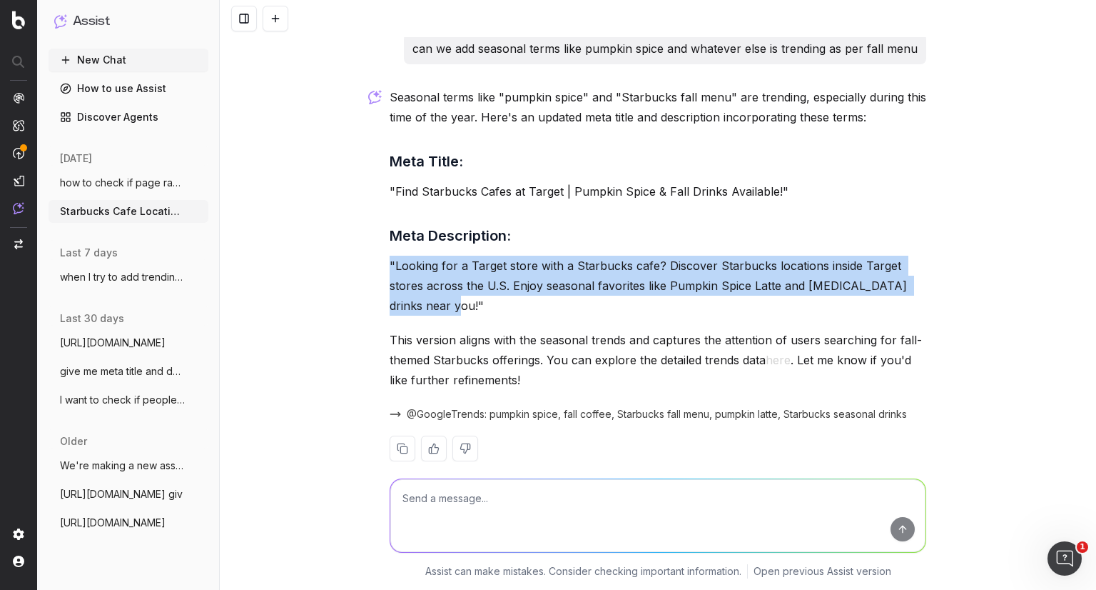
drag, startPoint x: 417, startPoint y: 308, endPoint x: 385, endPoint y: 265, distance: 53.1
click at [390, 265] on p ""Looking for a Target store with a Starbucks cafe? Discover Starbucks locations…" at bounding box center [658, 286] width 537 height 60
copy p ""Looking for a Target store with a Starbucks cafe? Discover Starbucks locations…"
click at [585, 305] on p ""Looking for a Target store with a Starbucks cafe? Discover Starbucks locations…" at bounding box center [658, 286] width 537 height 60
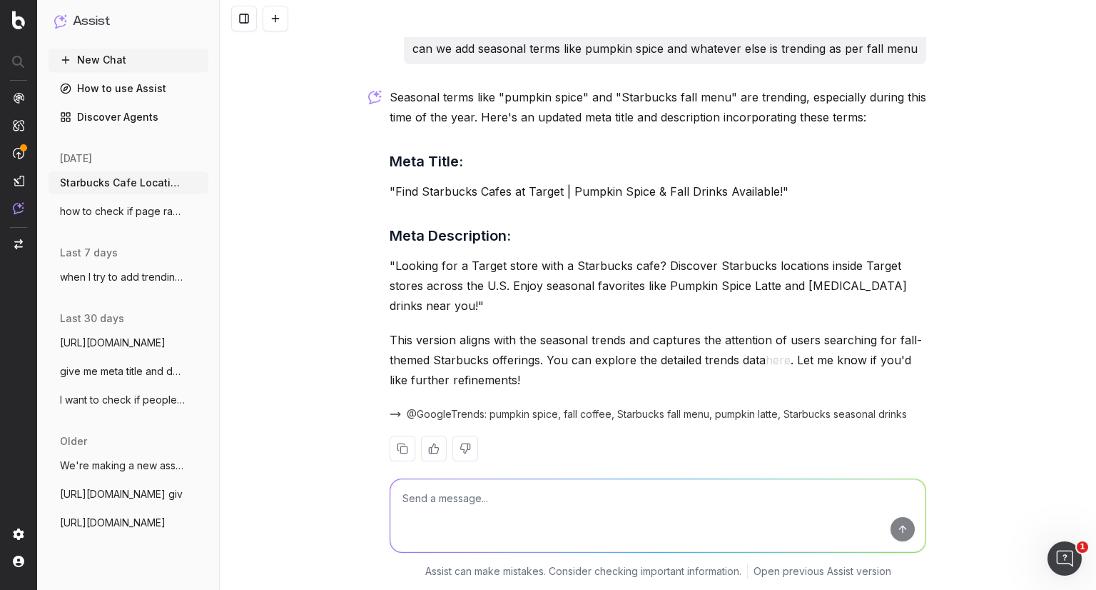
scroll to position [1974, 0]
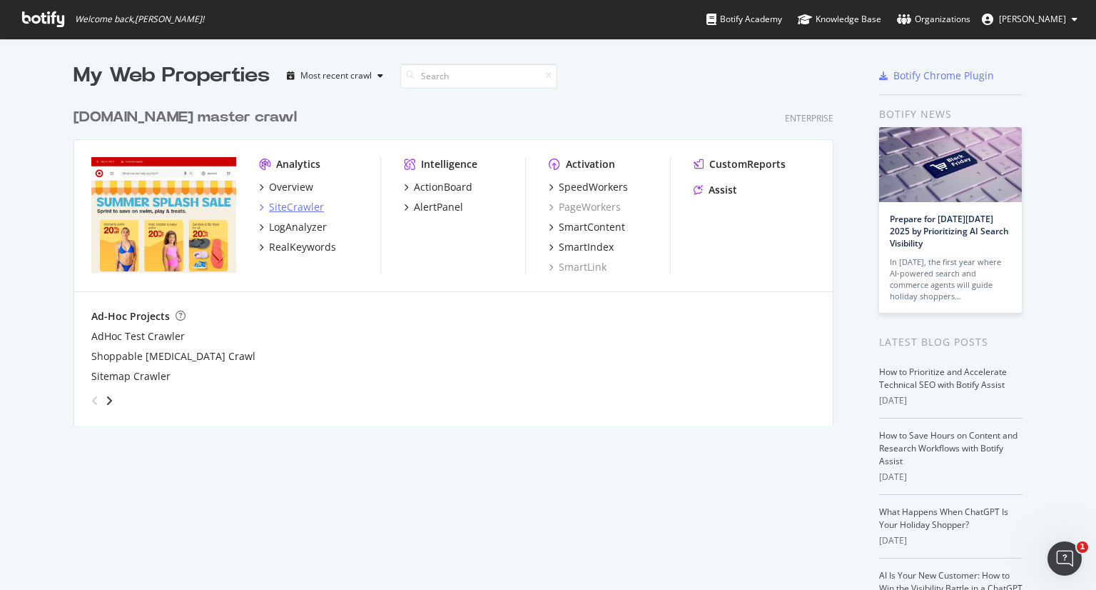
click at [259, 203] on icon "grid" at bounding box center [261, 206] width 4 height 7
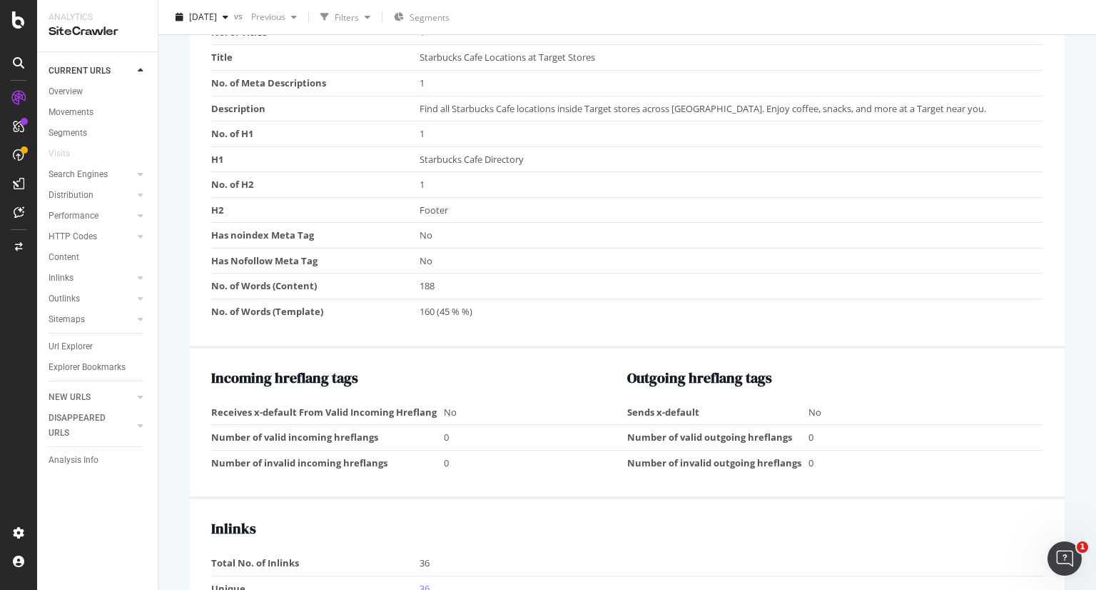
scroll to position [1012, 0]
click at [520, 59] on span "Starbucks Cafe Locations at Target Stores" at bounding box center [508, 55] width 176 height 13
click at [521, 105] on span "Find all Starbucks Cafe locations inside Target stores across [GEOGRAPHIC_DATA]…" at bounding box center [703, 107] width 567 height 13
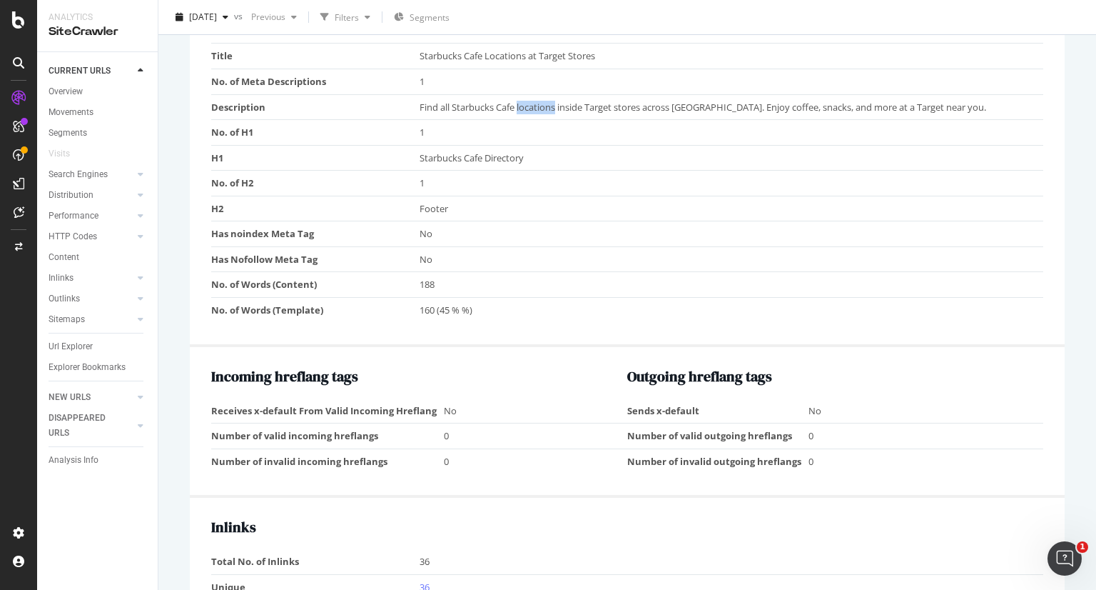
click at [521, 105] on span "Find all Starbucks Cafe locations inside Target stores across [GEOGRAPHIC_DATA]…" at bounding box center [703, 107] width 567 height 13
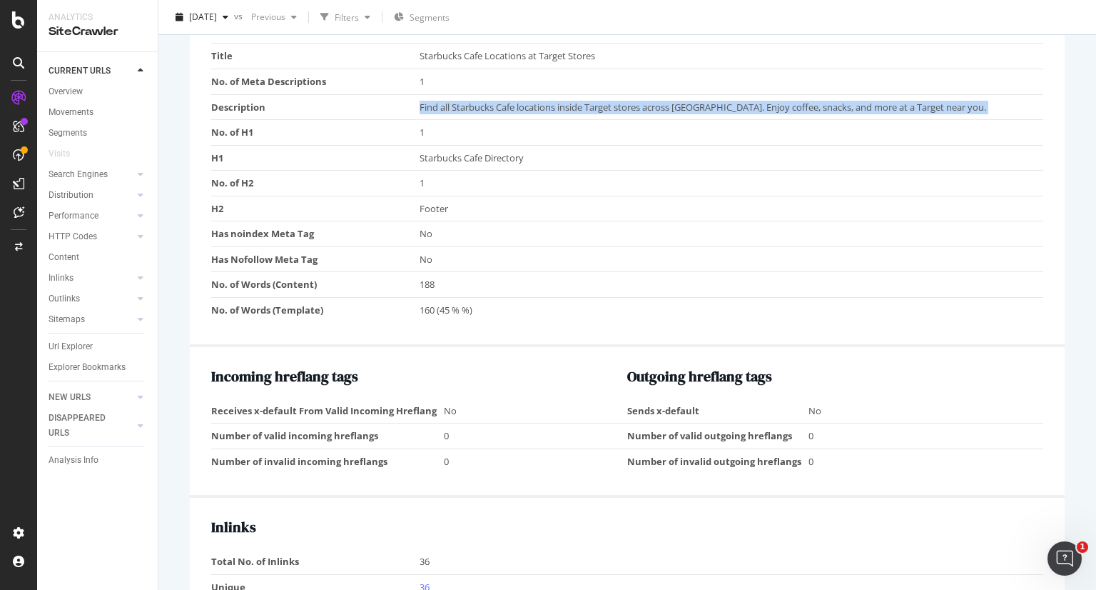
click at [521, 105] on span "Find all Starbucks Cafe locations inside Target stores across the United States…" at bounding box center [703, 107] width 567 height 13
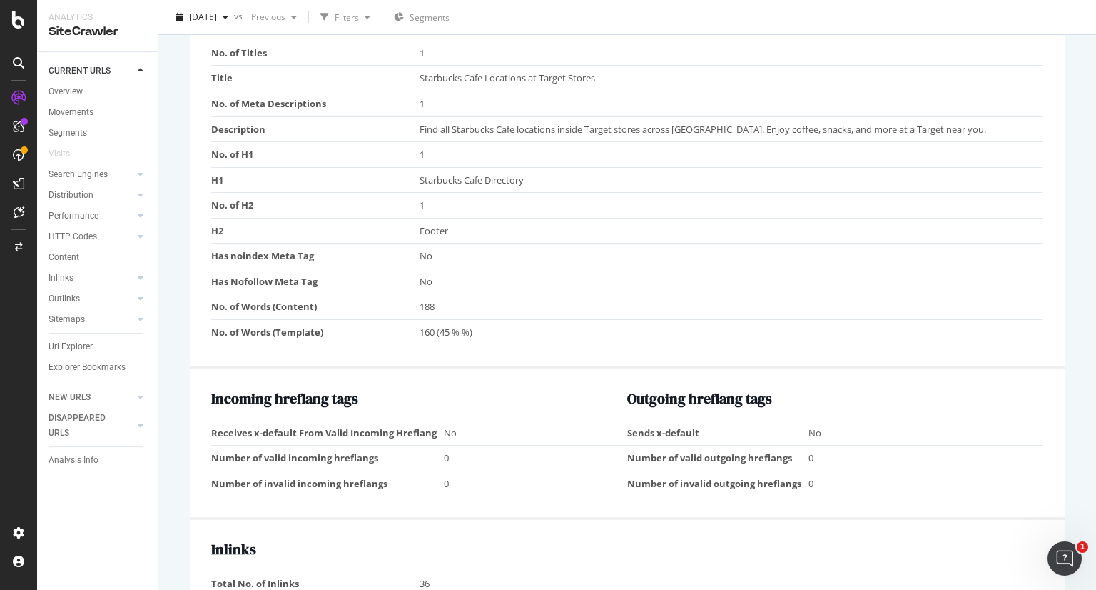
scroll to position [988, 0]
